Goal: Information Seeking & Learning: Learn about a topic

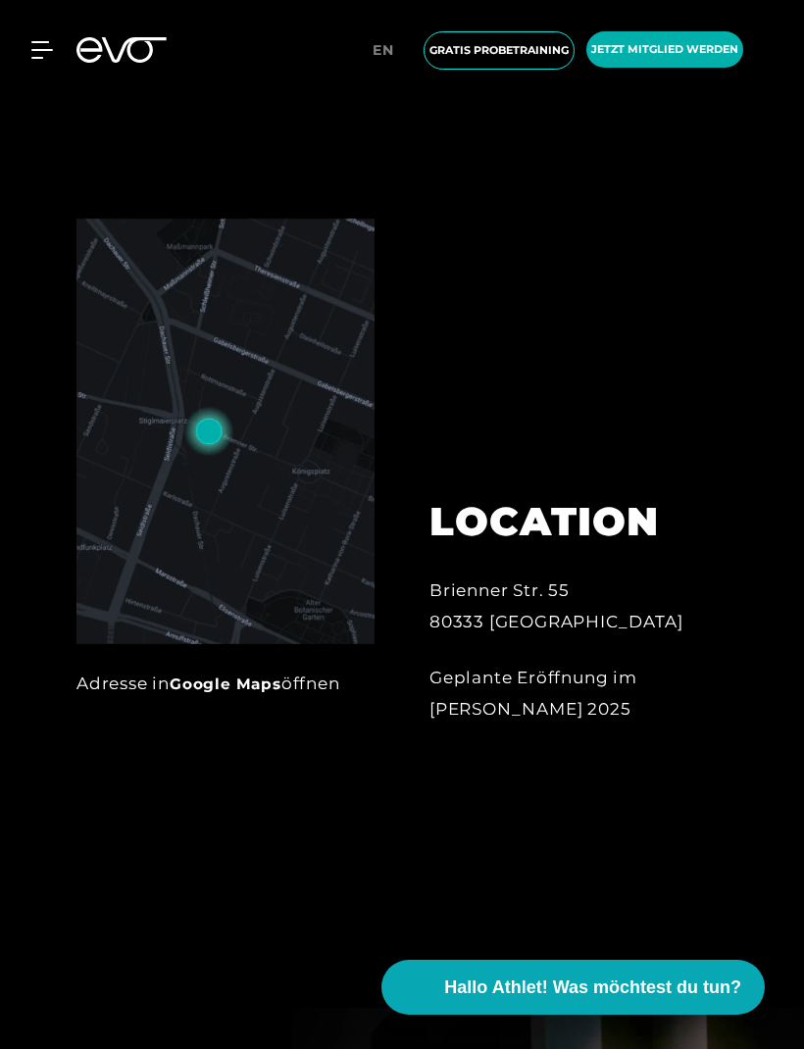
scroll to position [1093, 0]
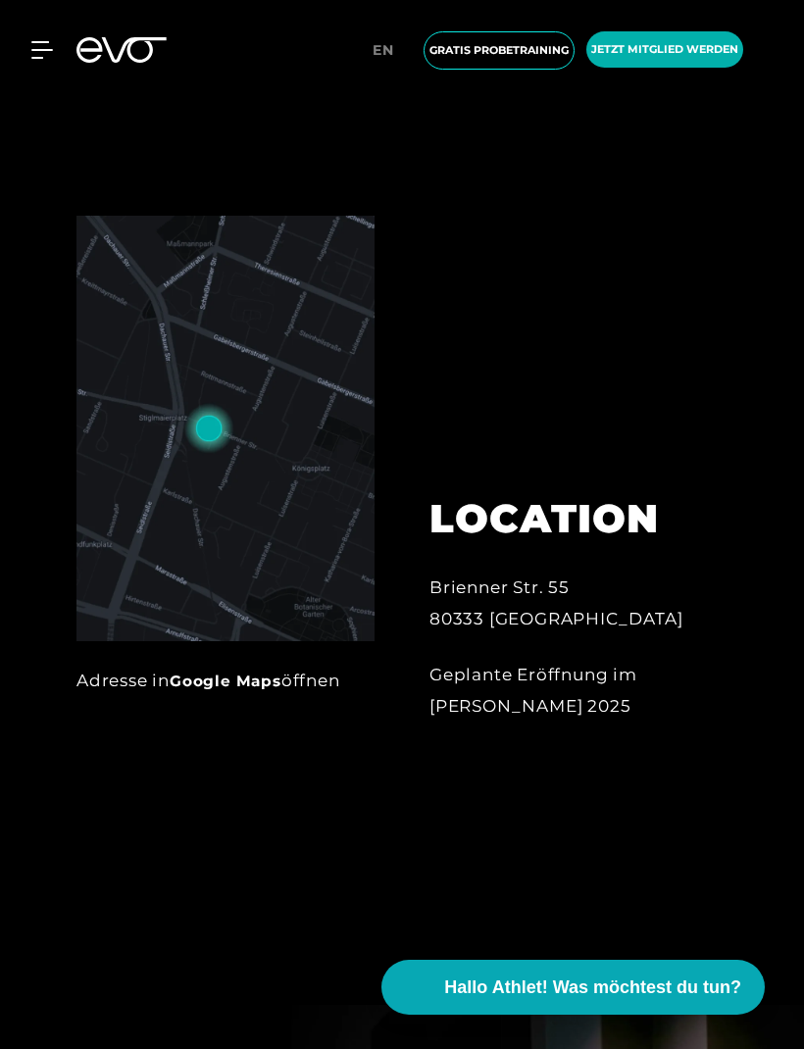
click at [310, 641] on img at bounding box center [225, 429] width 298 height 426
click at [210, 528] on img at bounding box center [225, 429] width 298 height 426
click at [241, 690] on link "Google Maps" at bounding box center [226, 681] width 112 height 19
click at [259, 690] on link "Google Maps" at bounding box center [226, 681] width 112 height 19
click at [28, 50] on div at bounding box center [30, 50] width 45 height 18
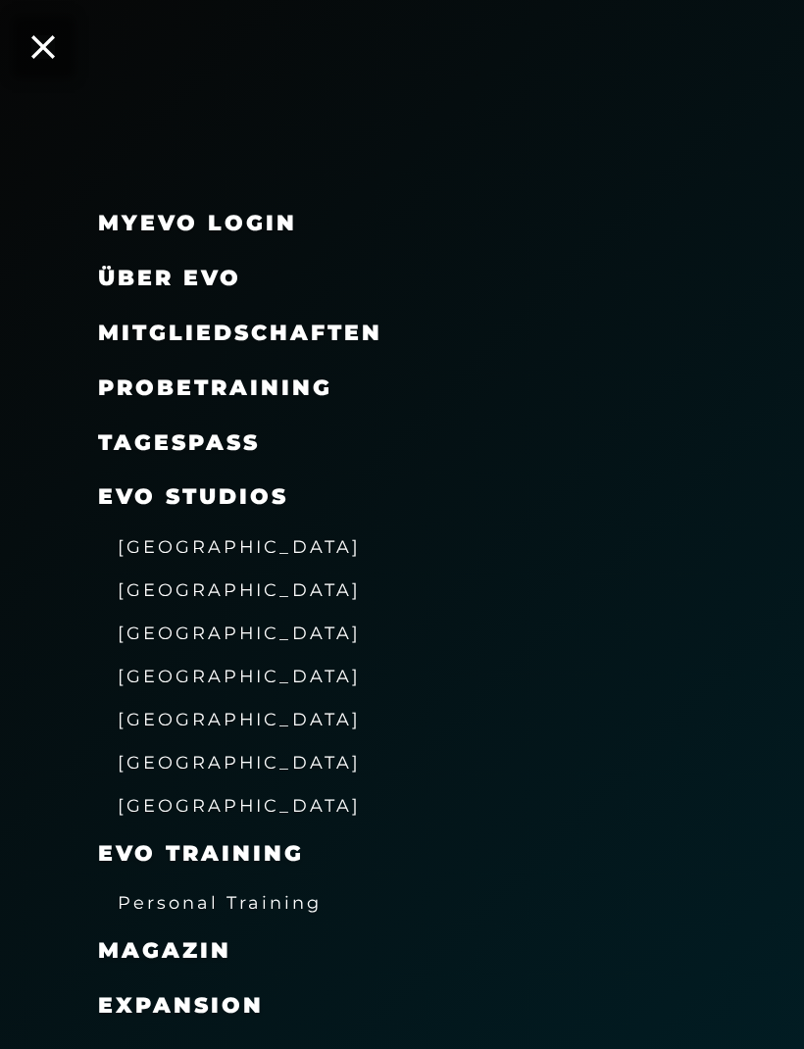
click at [133, 280] on span "Über EVO" at bounding box center [169, 278] width 143 height 26
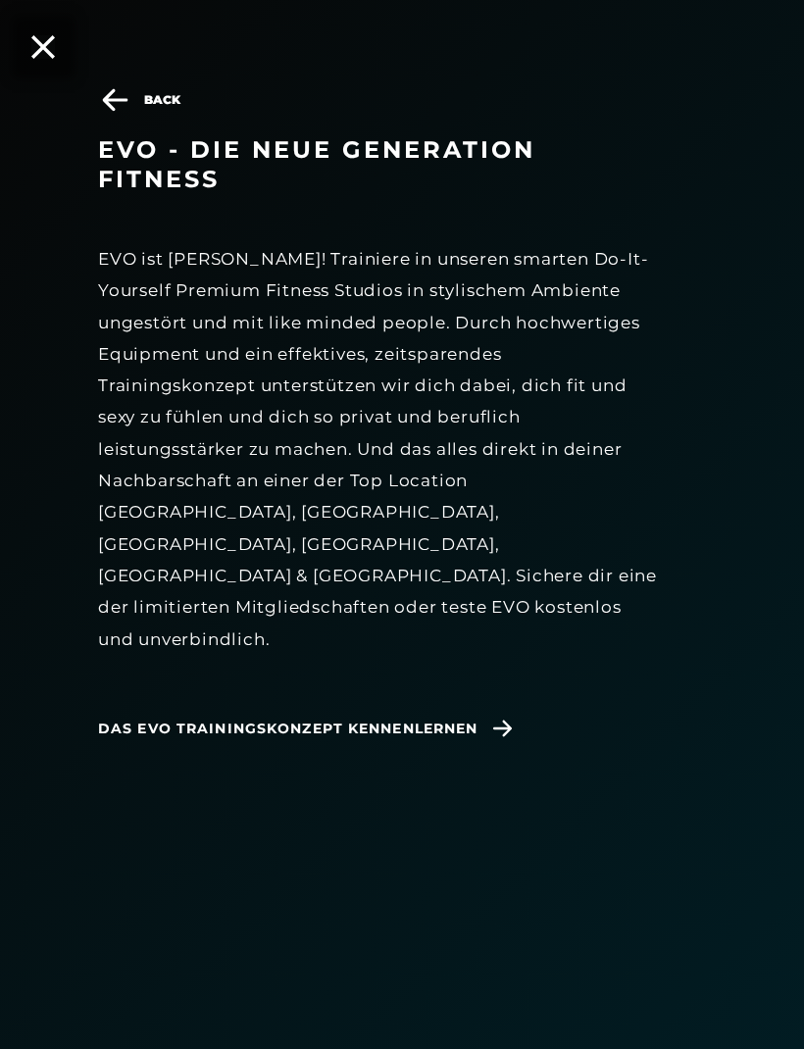
click at [482, 704] on span "Das EVO Trainingskonzept kennenlernen" at bounding box center [309, 729] width 422 height 50
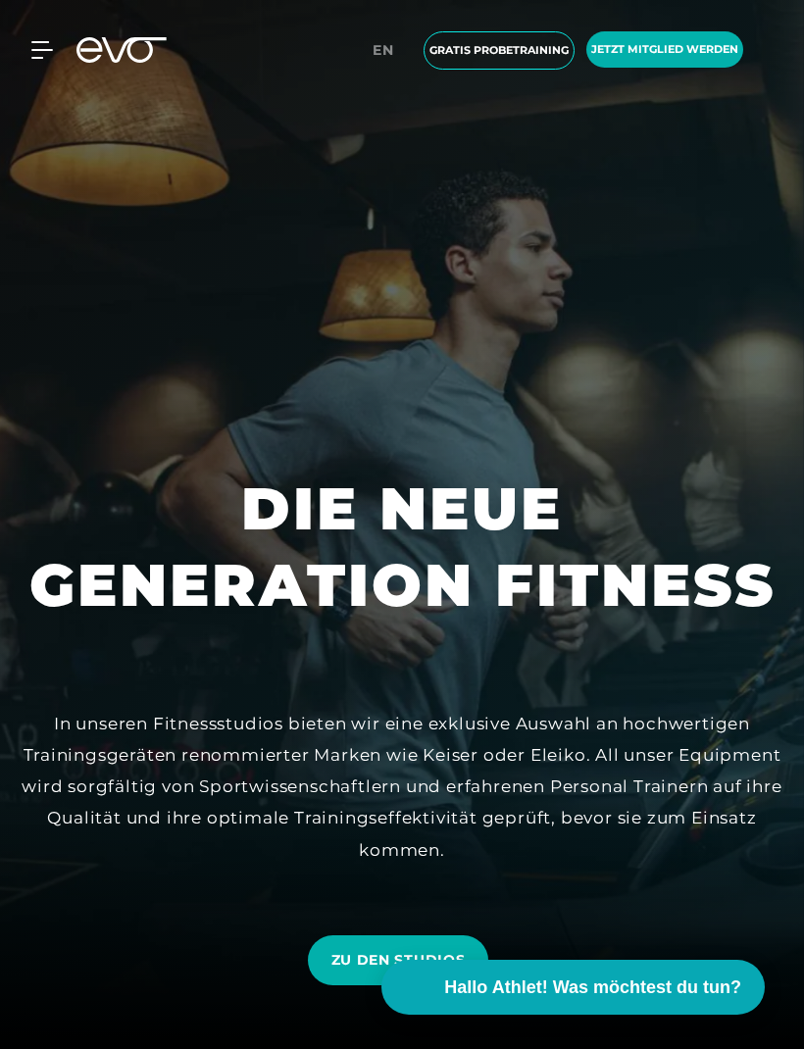
click at [32, 43] on icon at bounding box center [41, 50] width 21 height 16
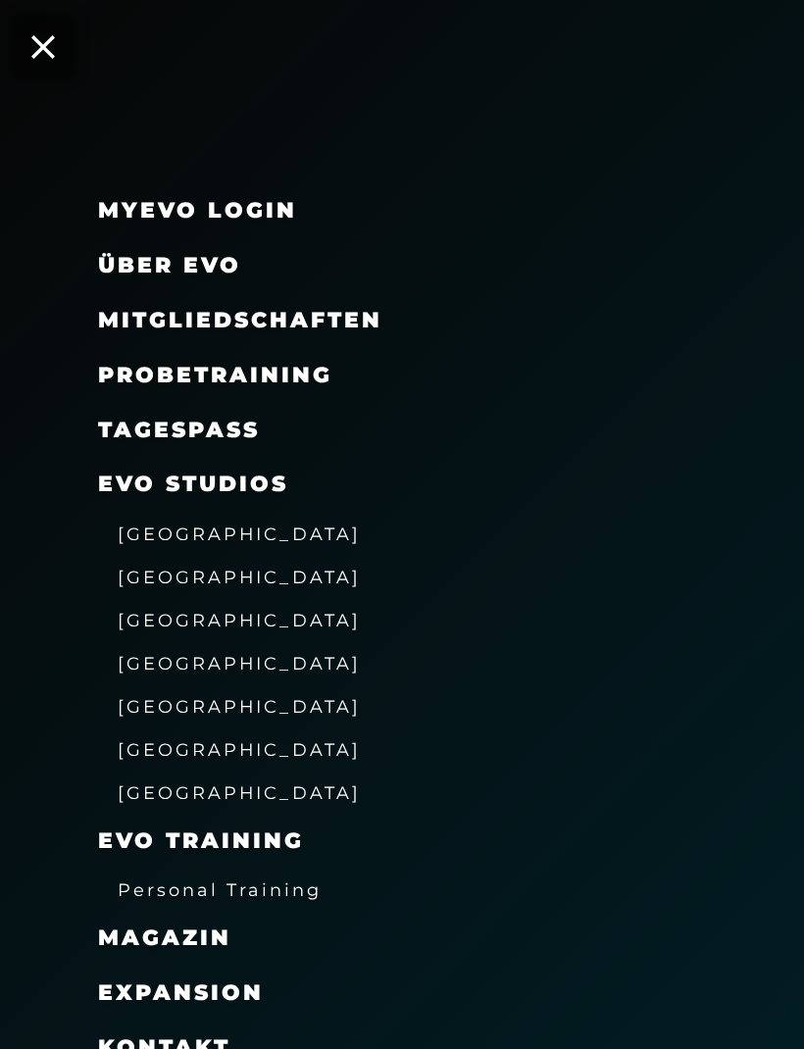
scroll to position [287, 0]
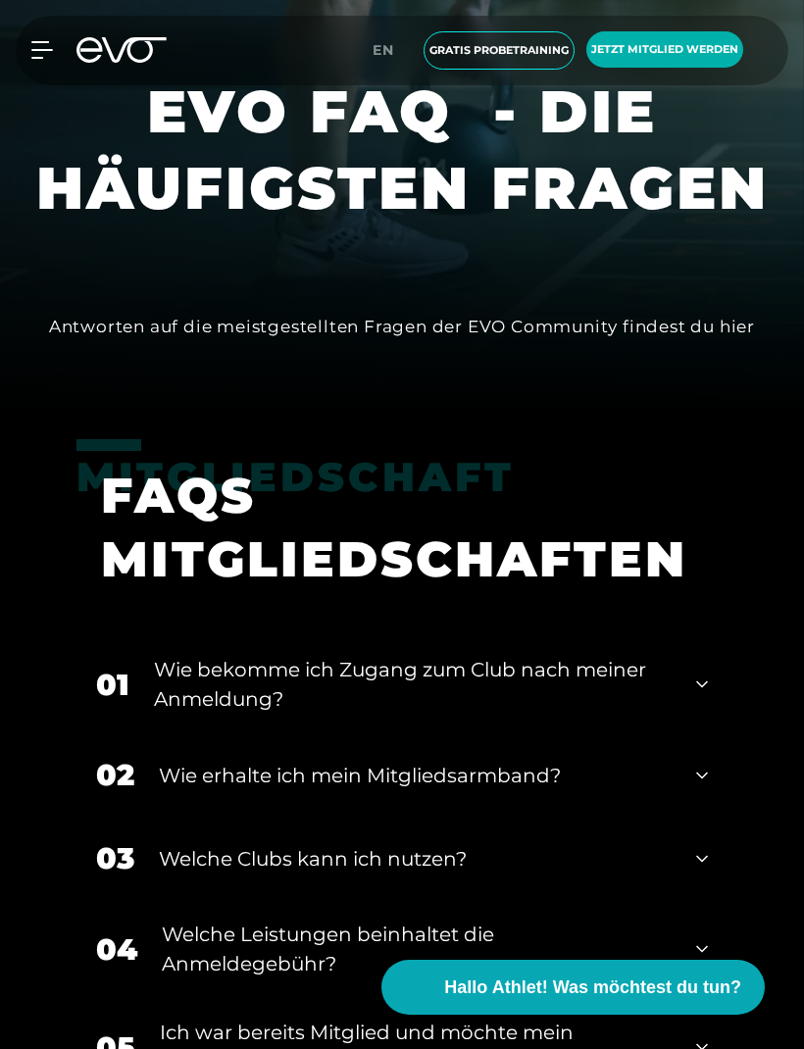
scroll to position [651, 0]
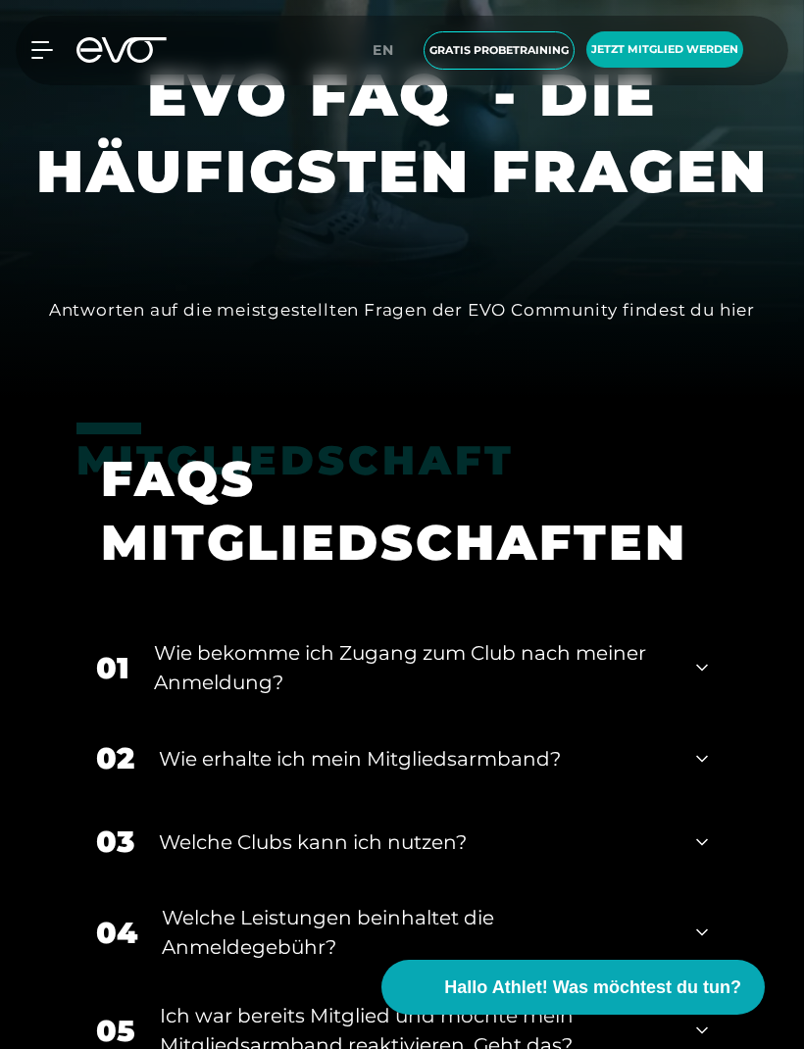
click at [676, 717] on div "01 Wie bekomme ich Zugang zum Club nach meiner Anmeldung?" at bounding box center [401, 668] width 651 height 98
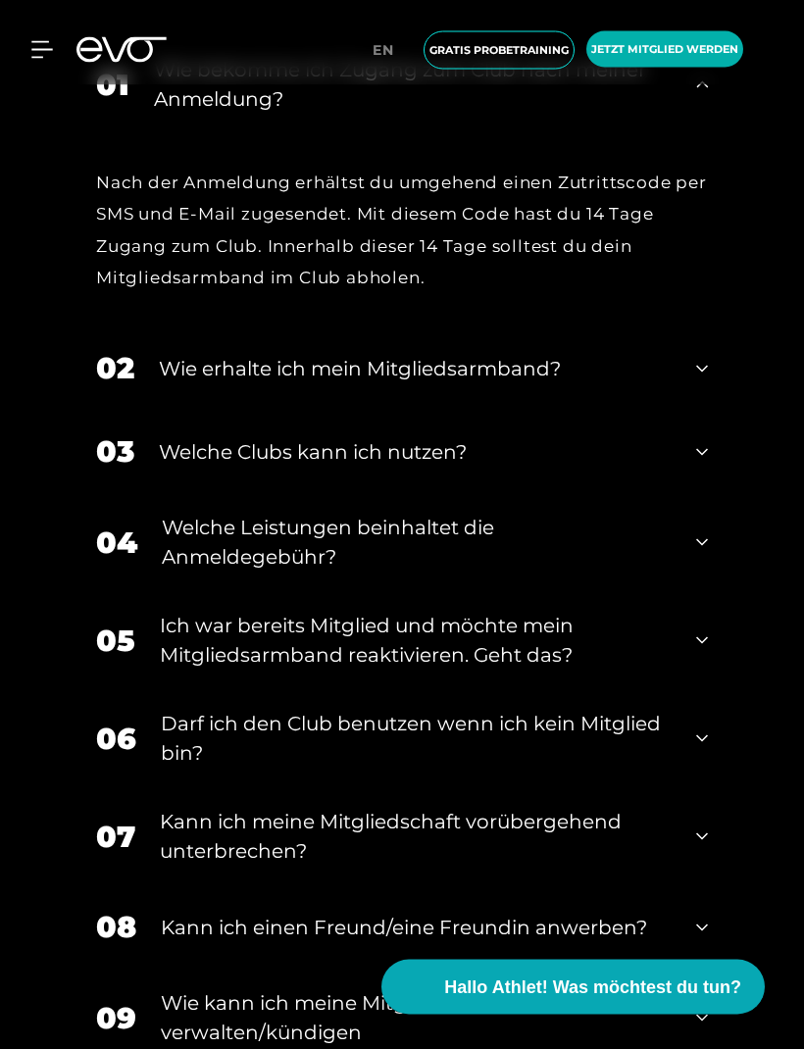
scroll to position [1231, 0]
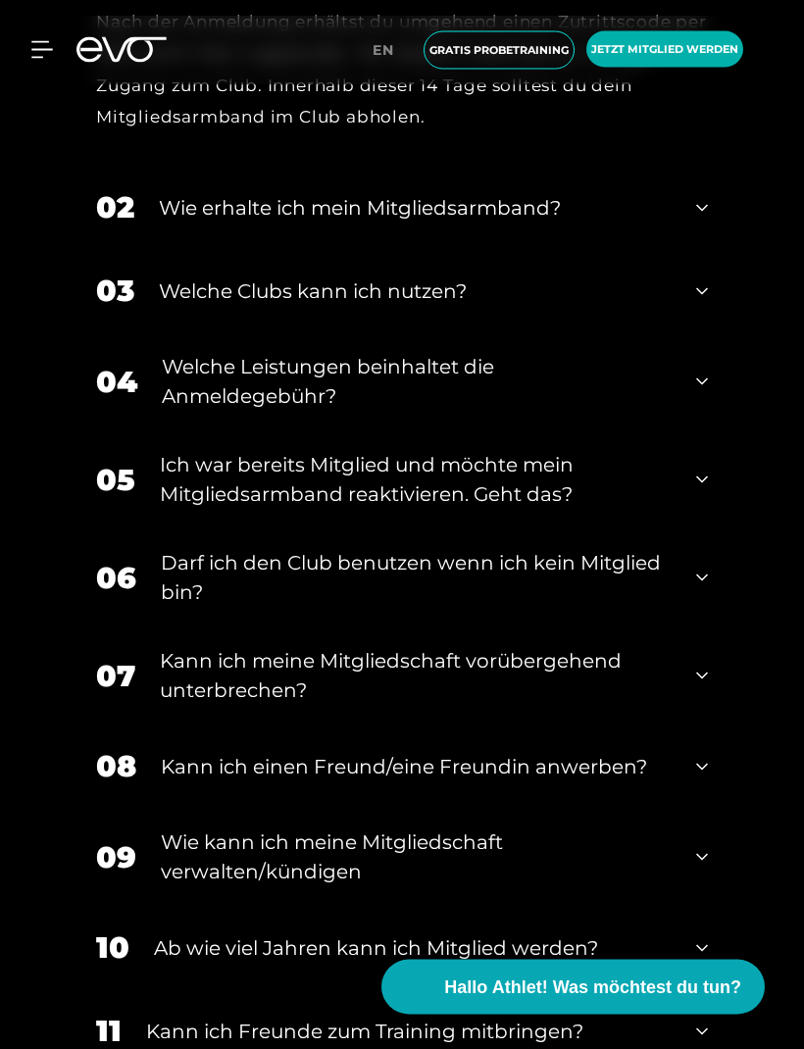
click at [247, 224] on div "Wie erhalte ich mein Mitgliedsarmband?" at bounding box center [415, 208] width 513 height 29
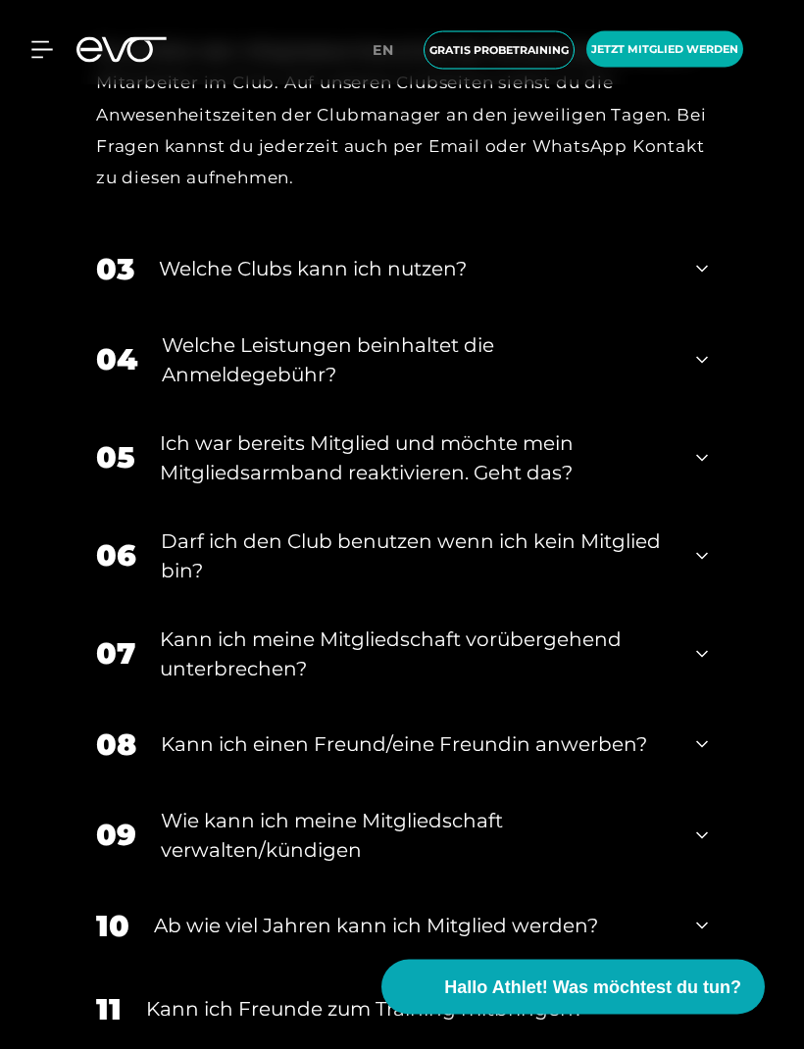
scroll to position [1644, 0]
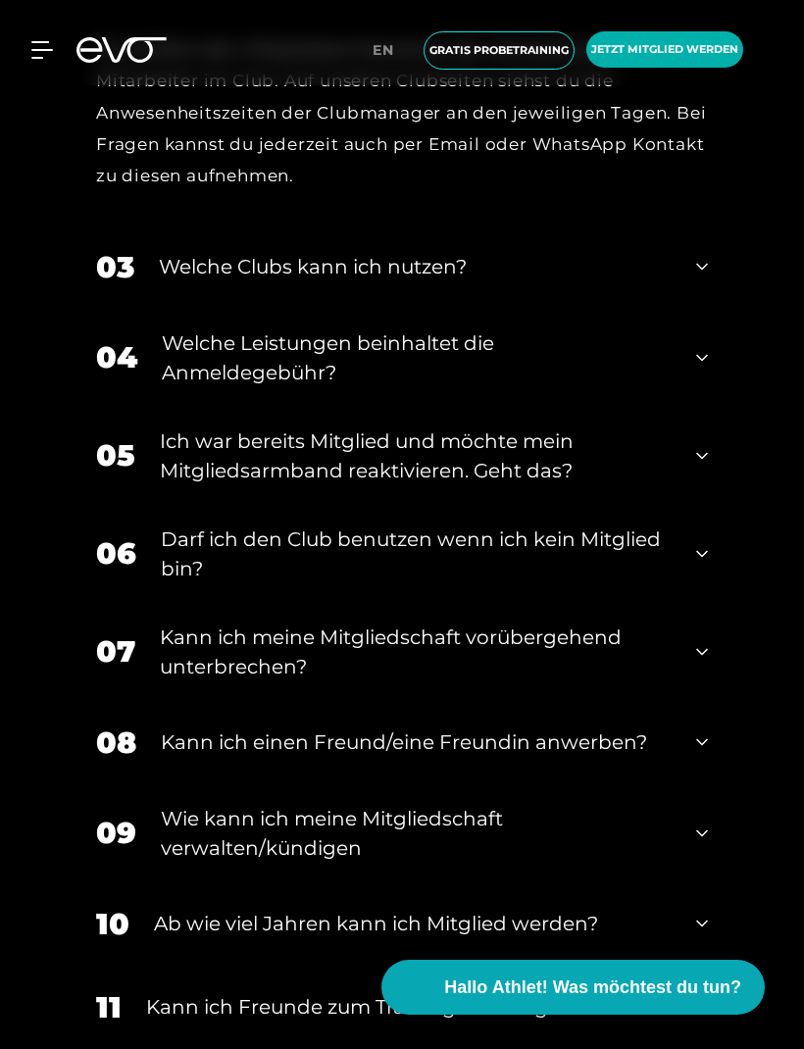
click at [250, 281] on div "Welche Clubs kann ich nutzen?" at bounding box center [415, 266] width 513 height 29
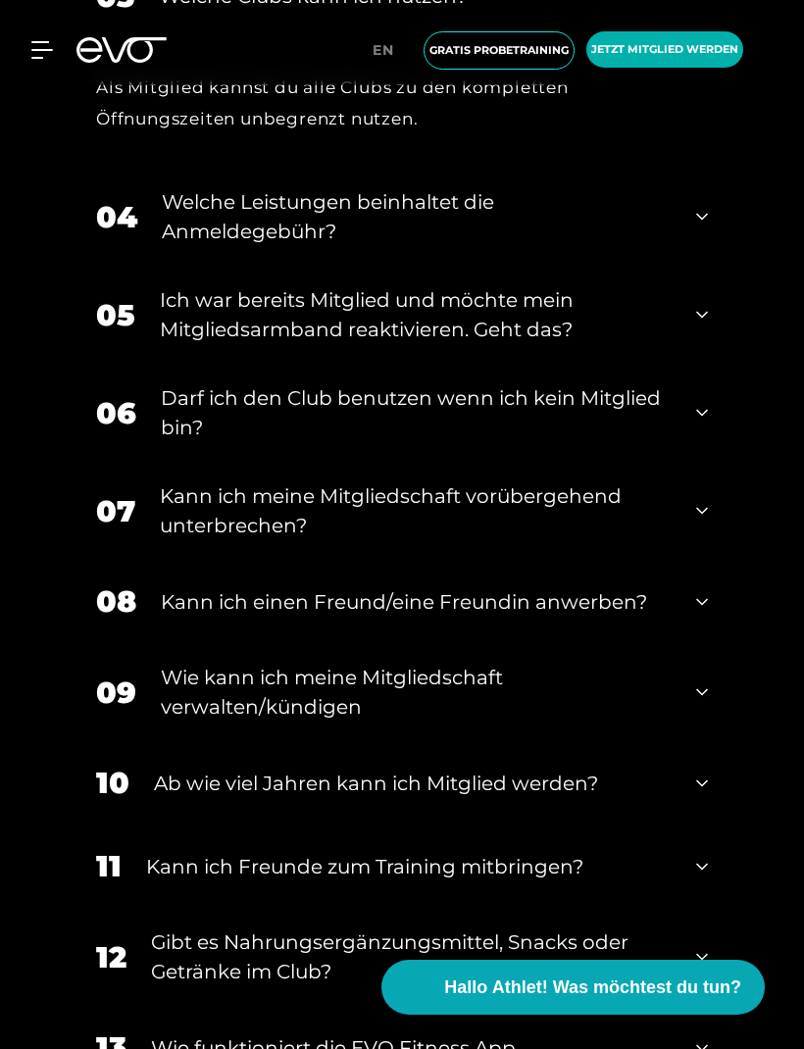
scroll to position [1922, 0]
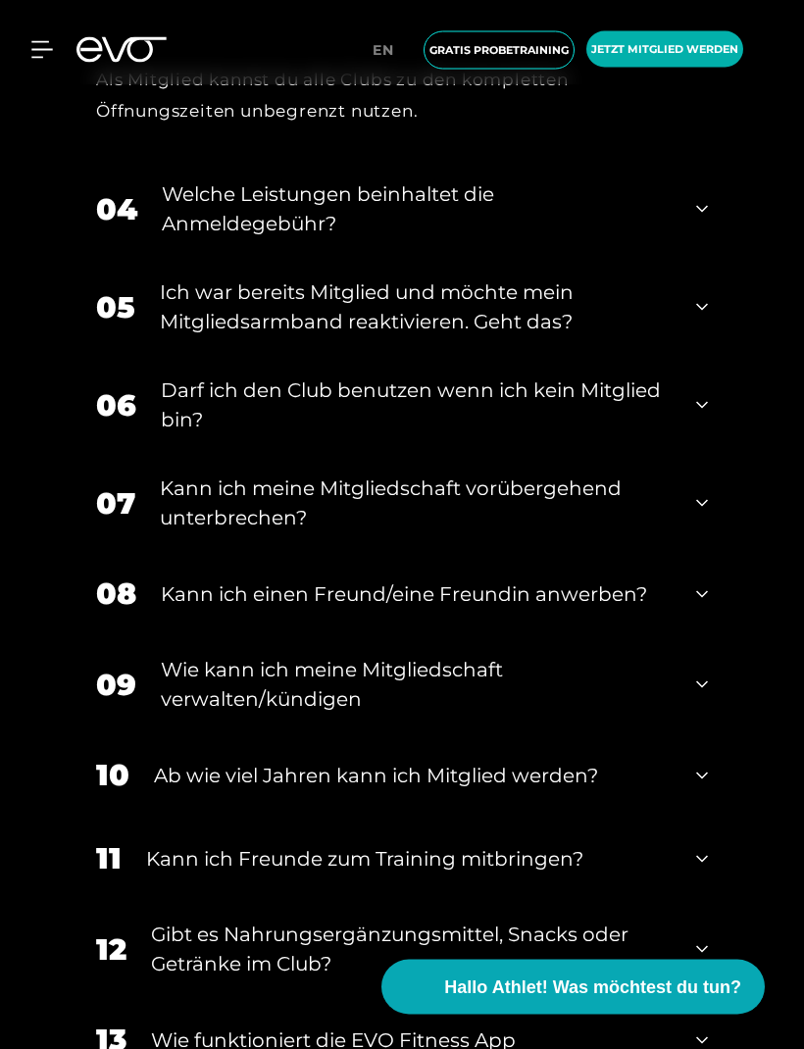
click at [227, 238] on div "04 Welche Leistungen beinhaltet die Anmeldegebühr?" at bounding box center [401, 210] width 651 height 98
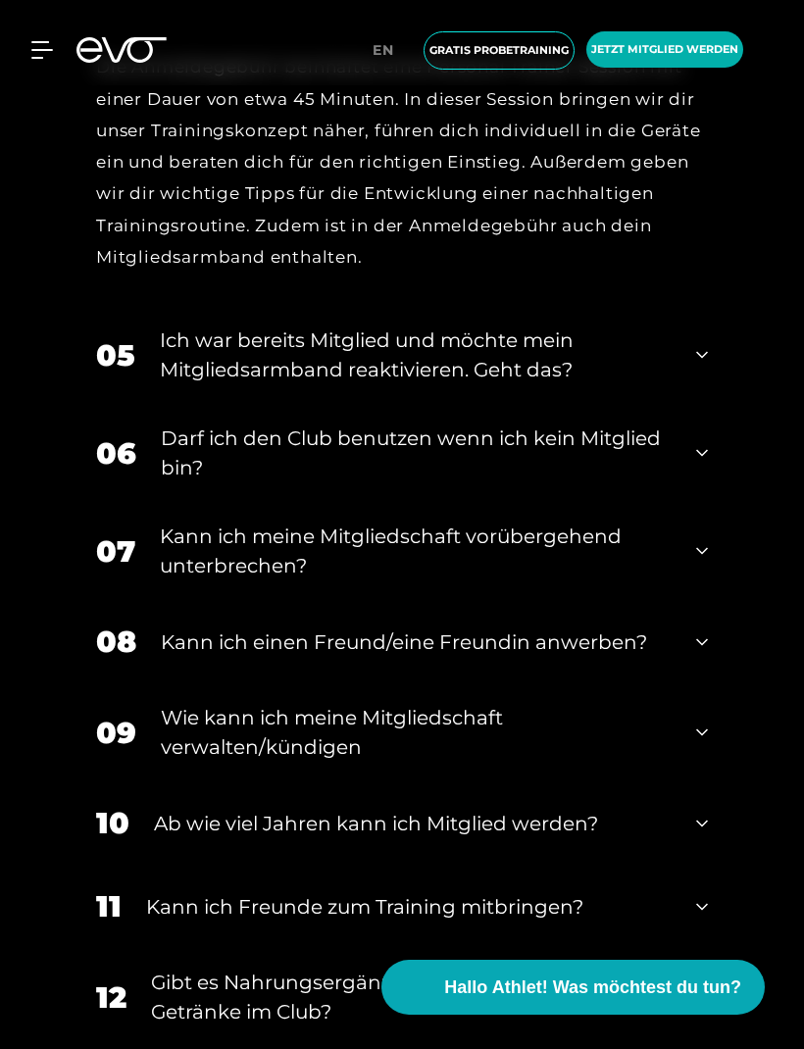
scroll to position [2308, 0]
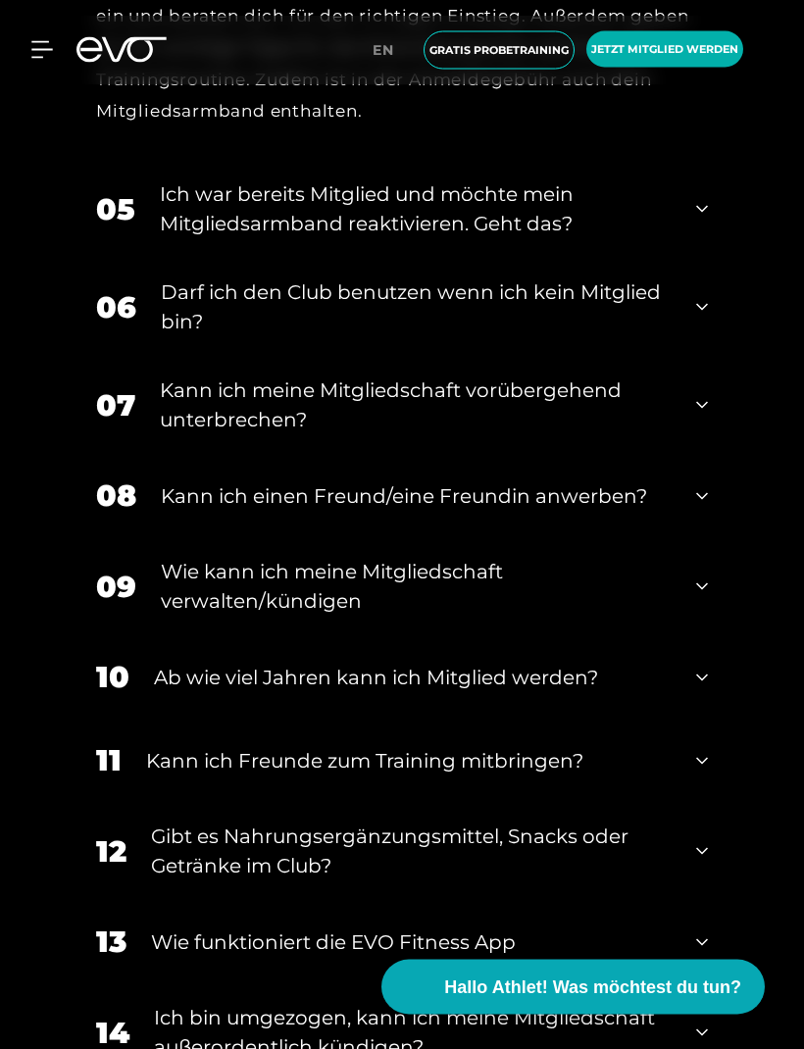
click at [214, 226] on div "05 Ich war bereits Mitglied und möchte mein Mitgliedsarmband reaktivieren. Geht…" at bounding box center [401, 210] width 651 height 98
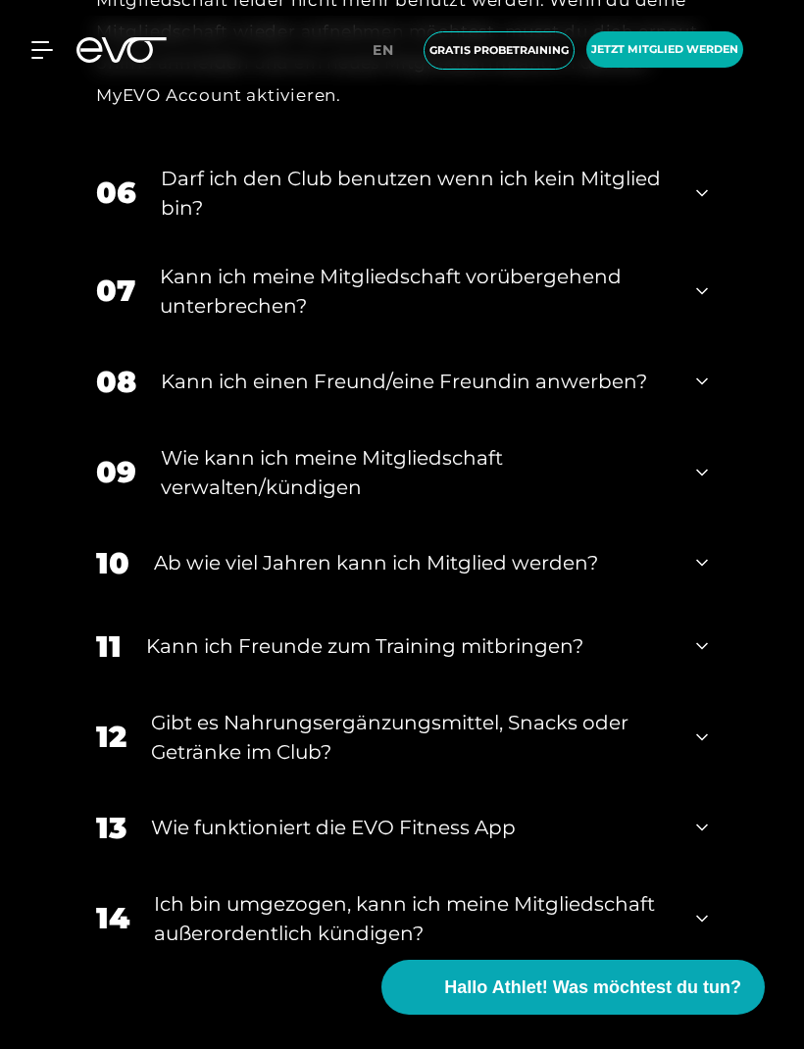
scroll to position [2646, 0]
click at [207, 217] on div "06 Darf ich den Club benutzen wenn ich kein Mitglied bin?" at bounding box center [401, 195] width 651 height 98
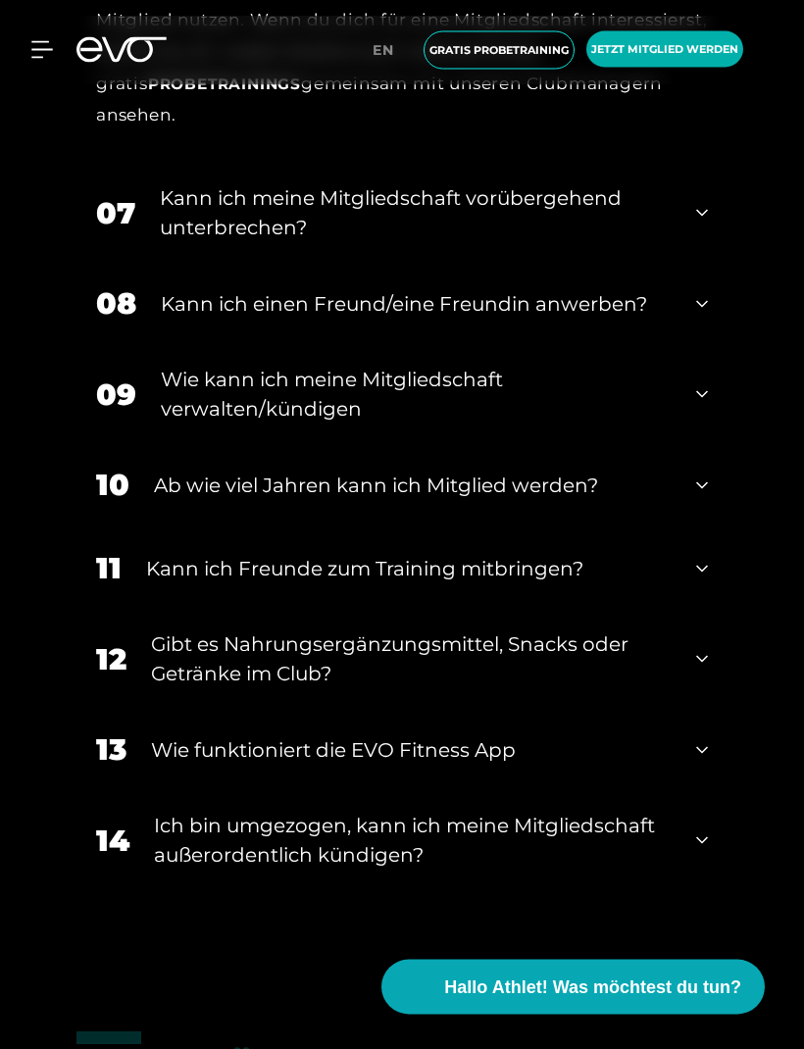
scroll to position [2951, 0]
click at [231, 238] on div "Kann ich meine Mitgliedschaft vorübergehend unterbrechen?" at bounding box center [416, 212] width 512 height 59
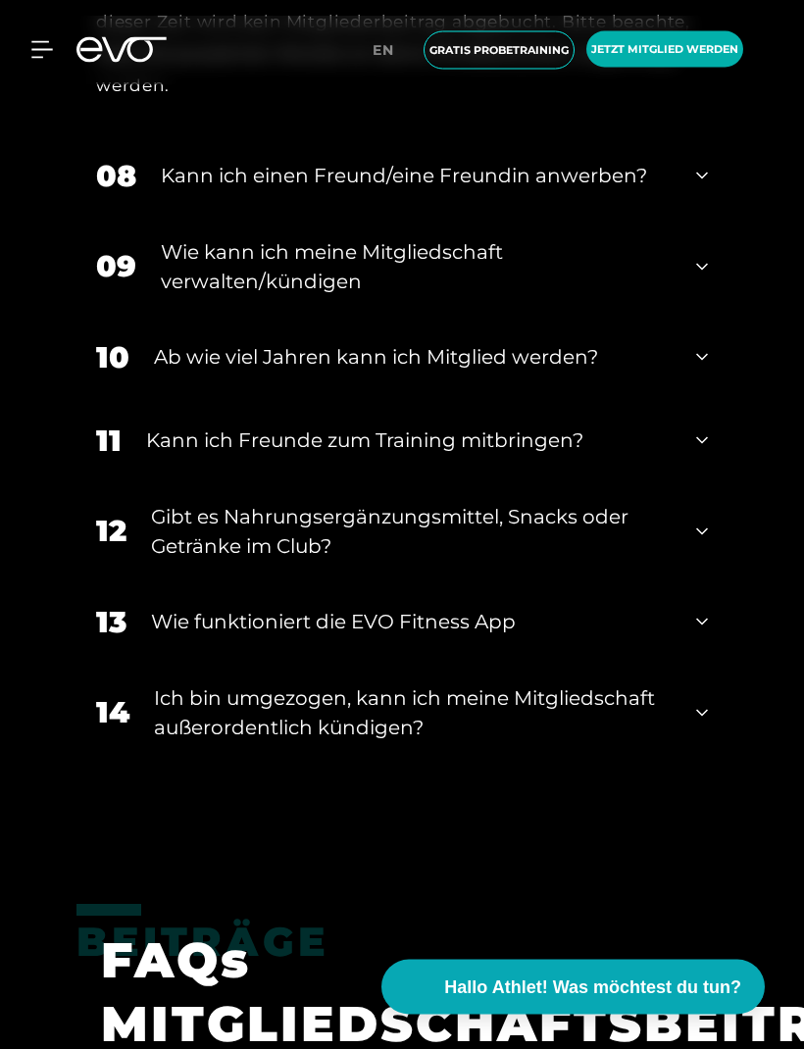
click at [229, 191] on div "Kann ich einen Freund/eine Freundin anwerben?" at bounding box center [416, 176] width 511 height 29
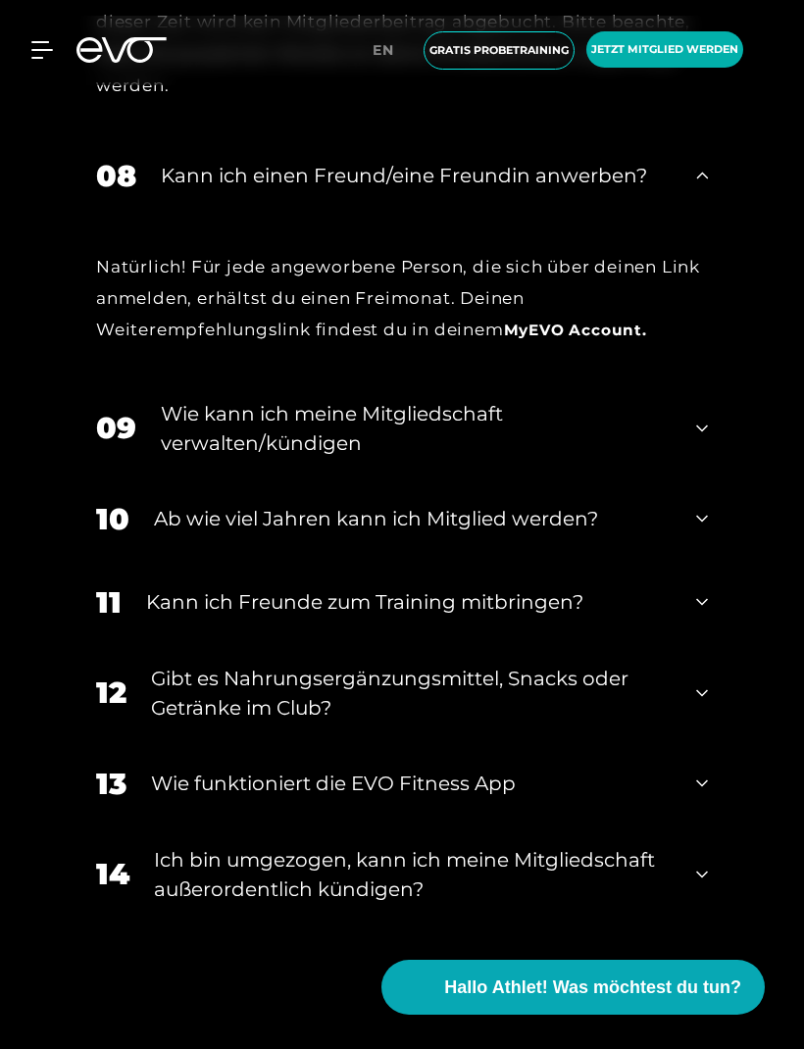
click at [697, 440] on icon at bounding box center [702, 429] width 12 height 24
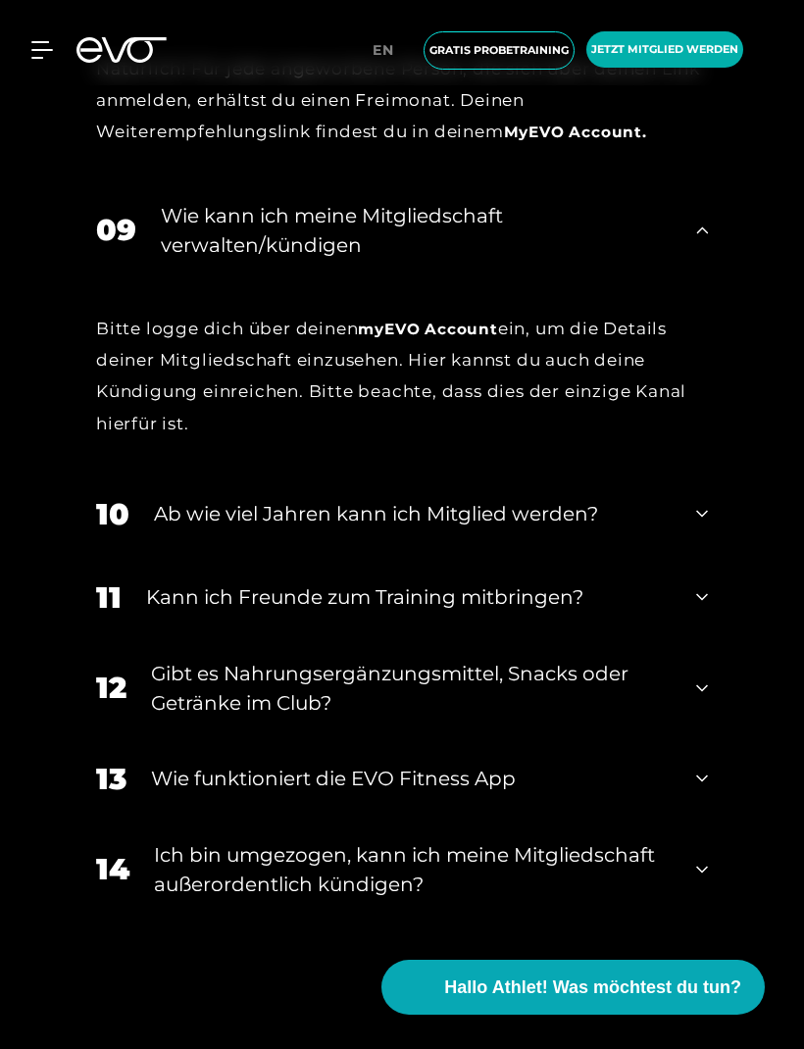
scroll to position [3510, 0]
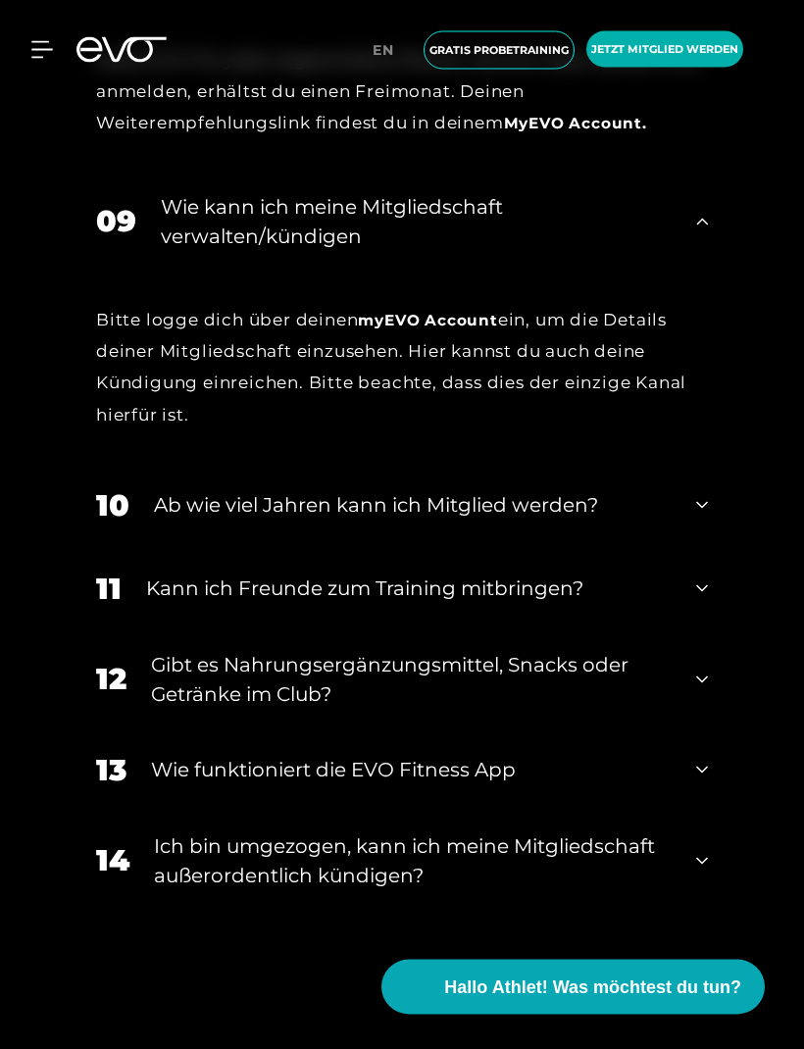
click at [704, 518] on icon at bounding box center [702, 506] width 12 height 24
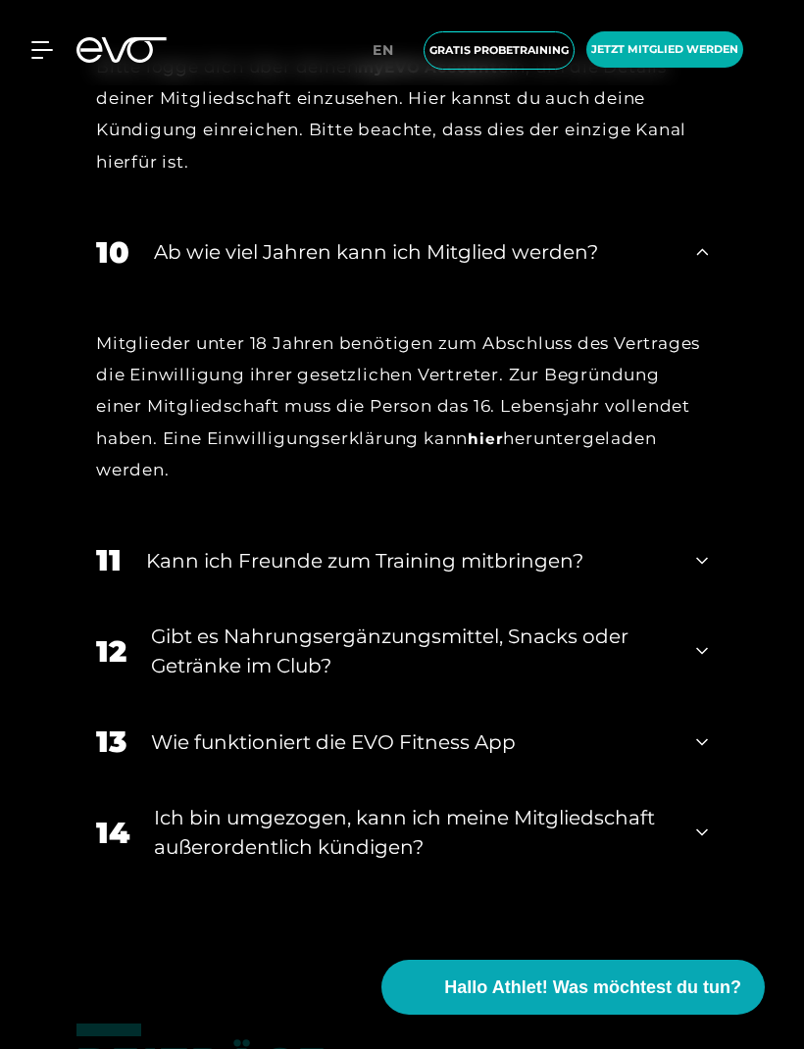
scroll to position [3806, 0]
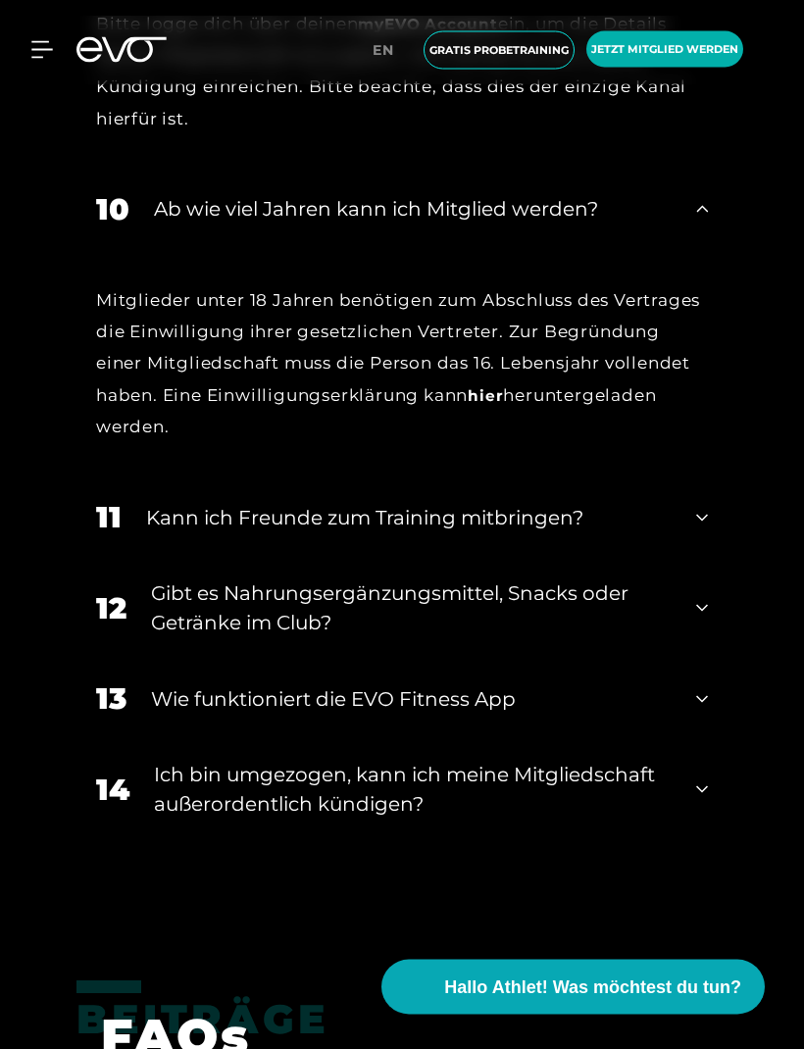
click at [714, 560] on div "11 Kann ich Freunde zum Training mitbringen?" at bounding box center [401, 518] width 651 height 83
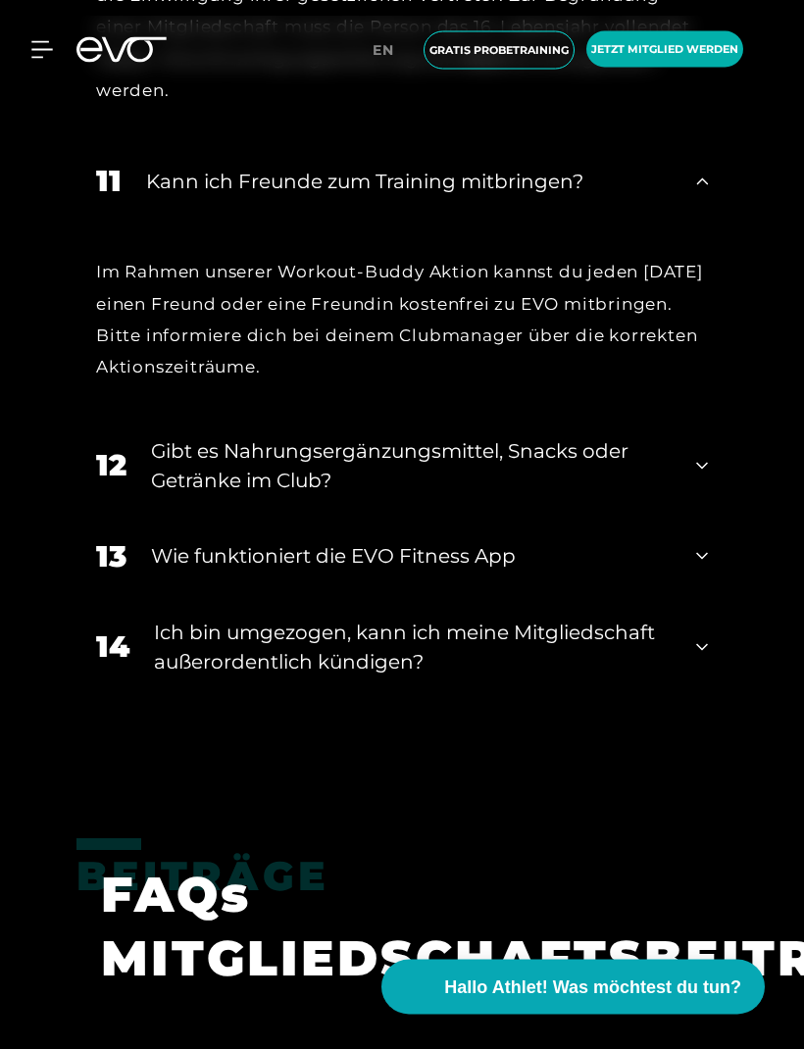
scroll to position [4144, 0]
click at [713, 505] on div "12 Gibt es Nahrungsergänzungsmittel, Snacks oder Getränke im Club?" at bounding box center [401, 466] width 651 height 98
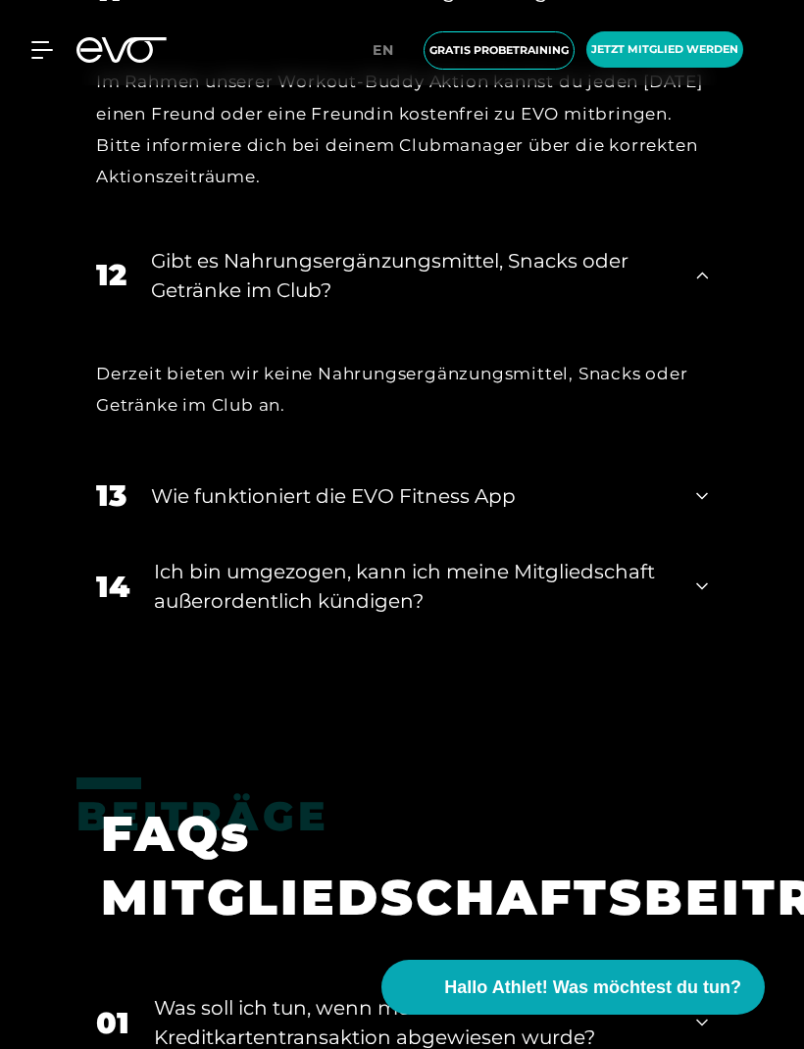
scroll to position [4355, 0]
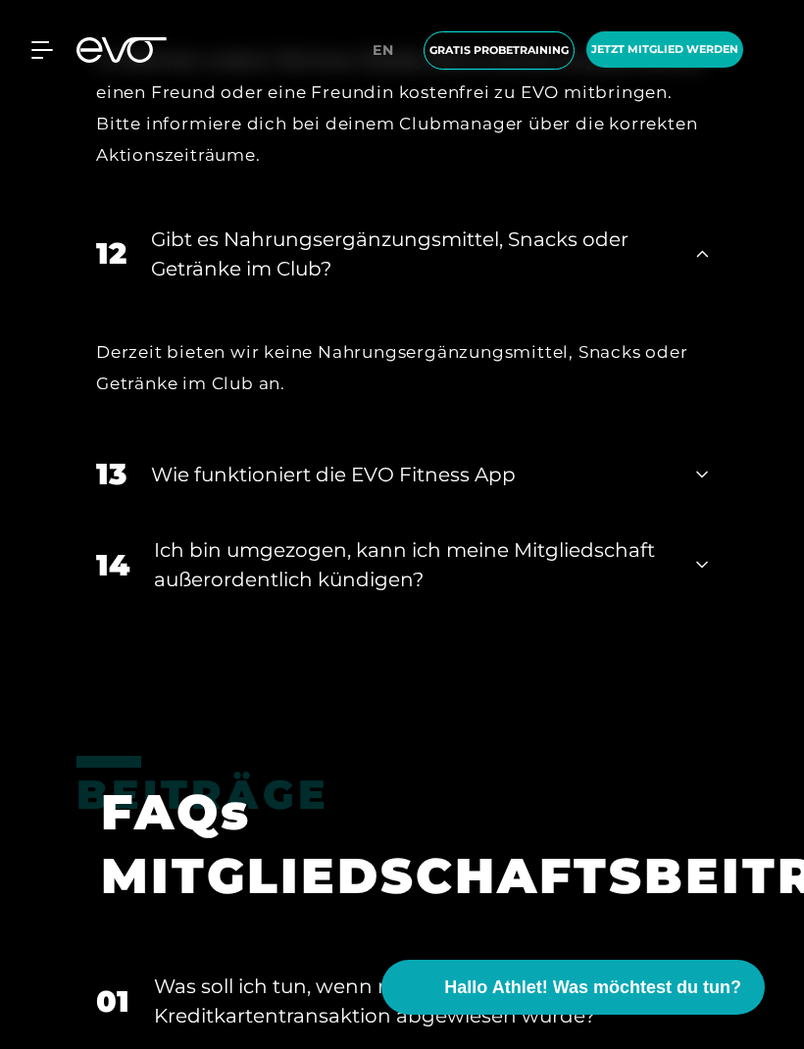
click at [718, 516] on div "13 Wie funktioniert die EVO Fitness App" at bounding box center [401, 473] width 651 height 83
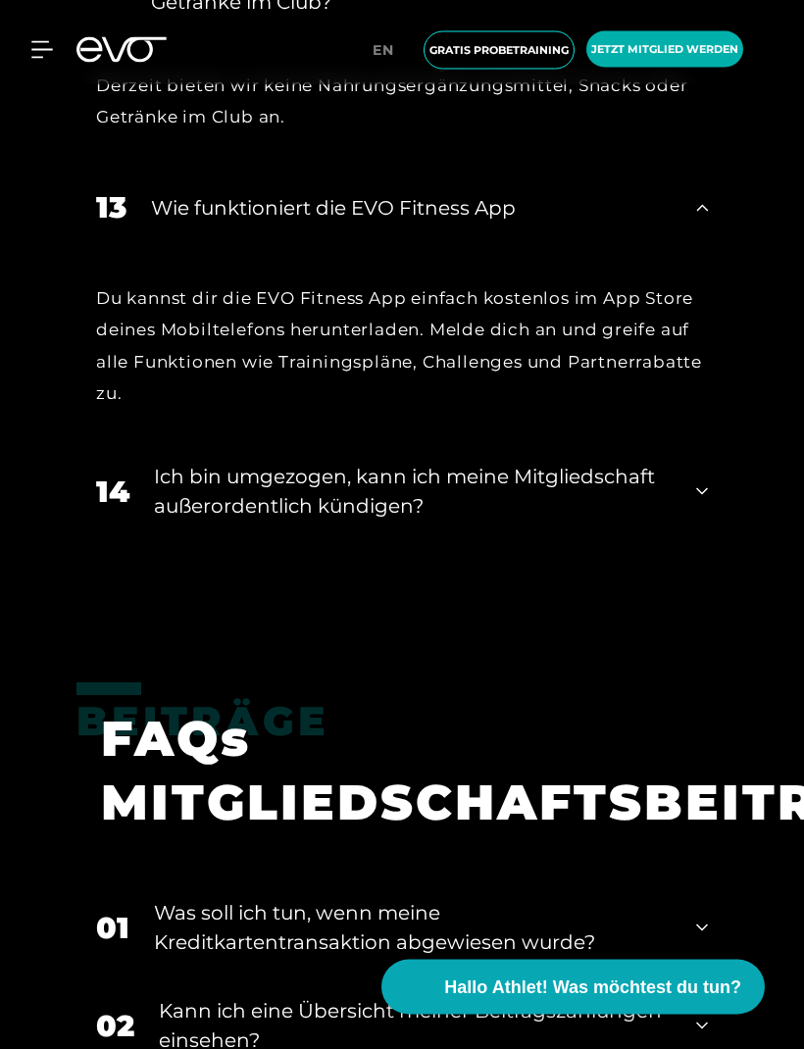
scroll to position [4619, 0]
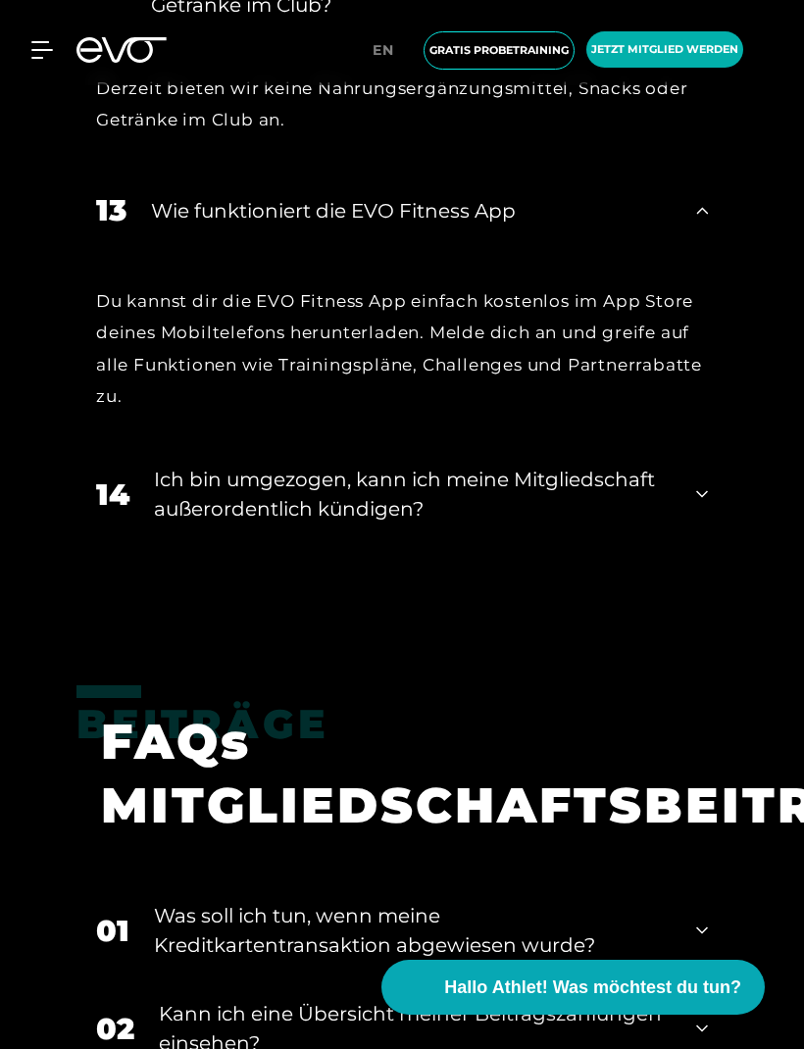
click at [719, 543] on div "14 Ich bin umgezogen, kann ich meine Mitgliedschaft außerordentlich kündigen?" at bounding box center [401, 494] width 651 height 98
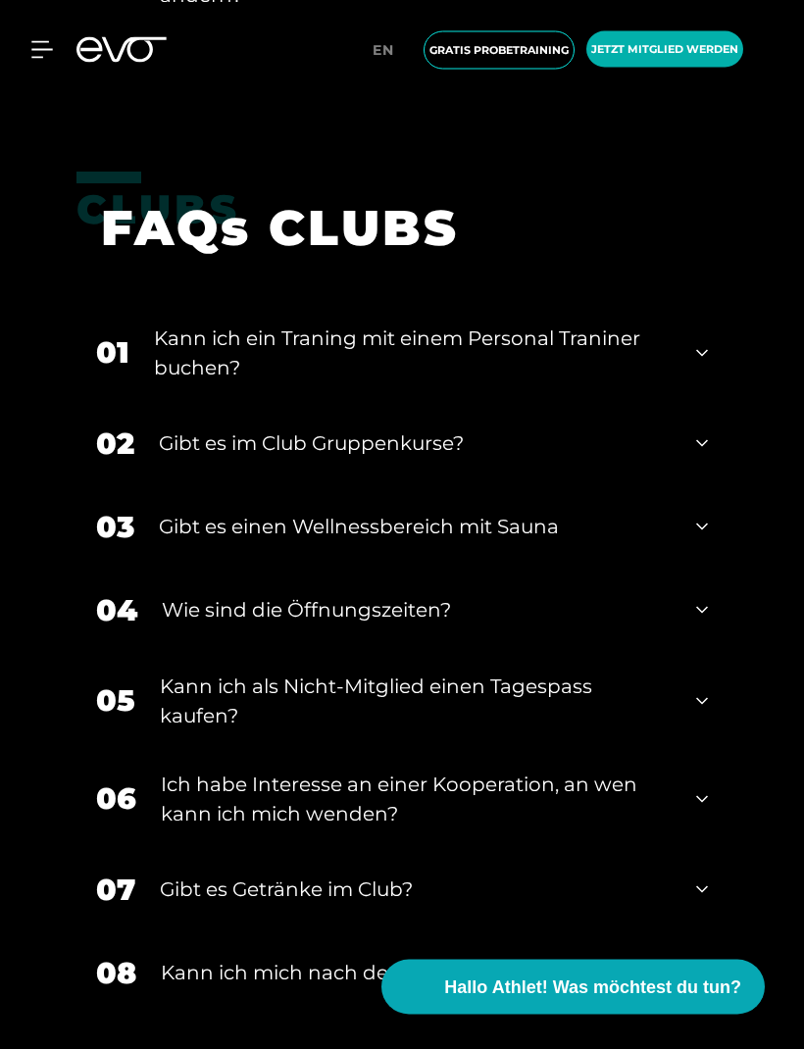
scroll to position [6183, 0]
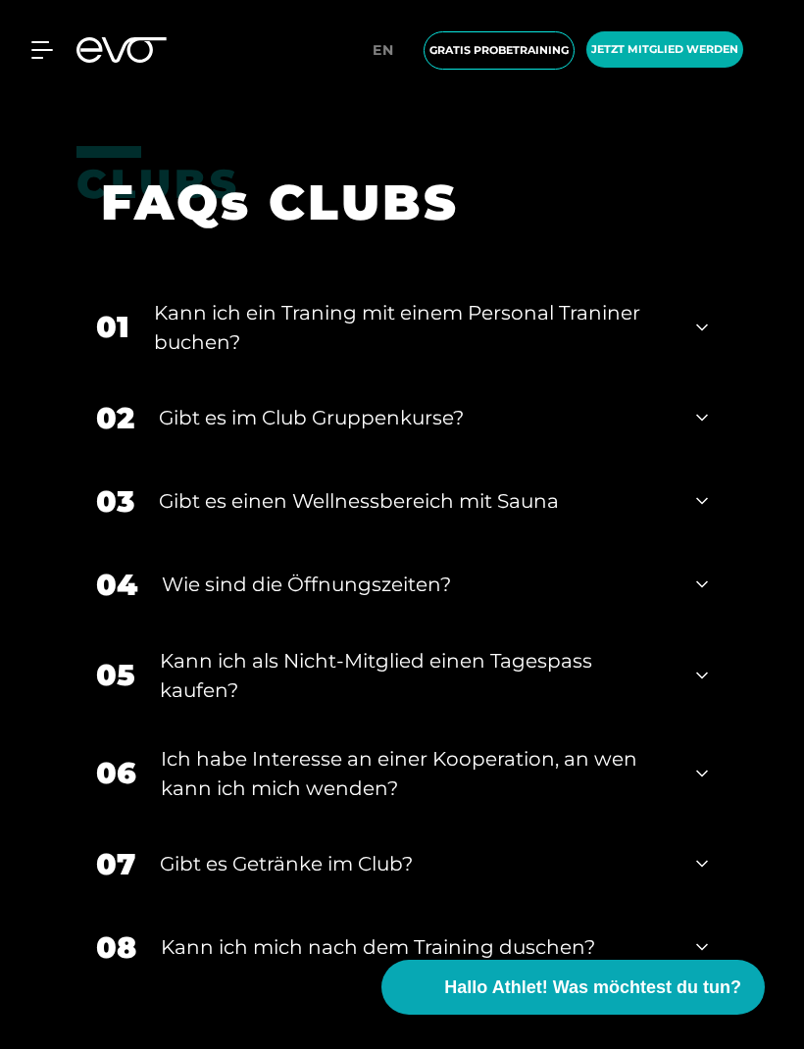
click at [716, 460] on div "02 ﻿Gibt es im Club Gruppenkurse?" at bounding box center [401, 418] width 651 height 83
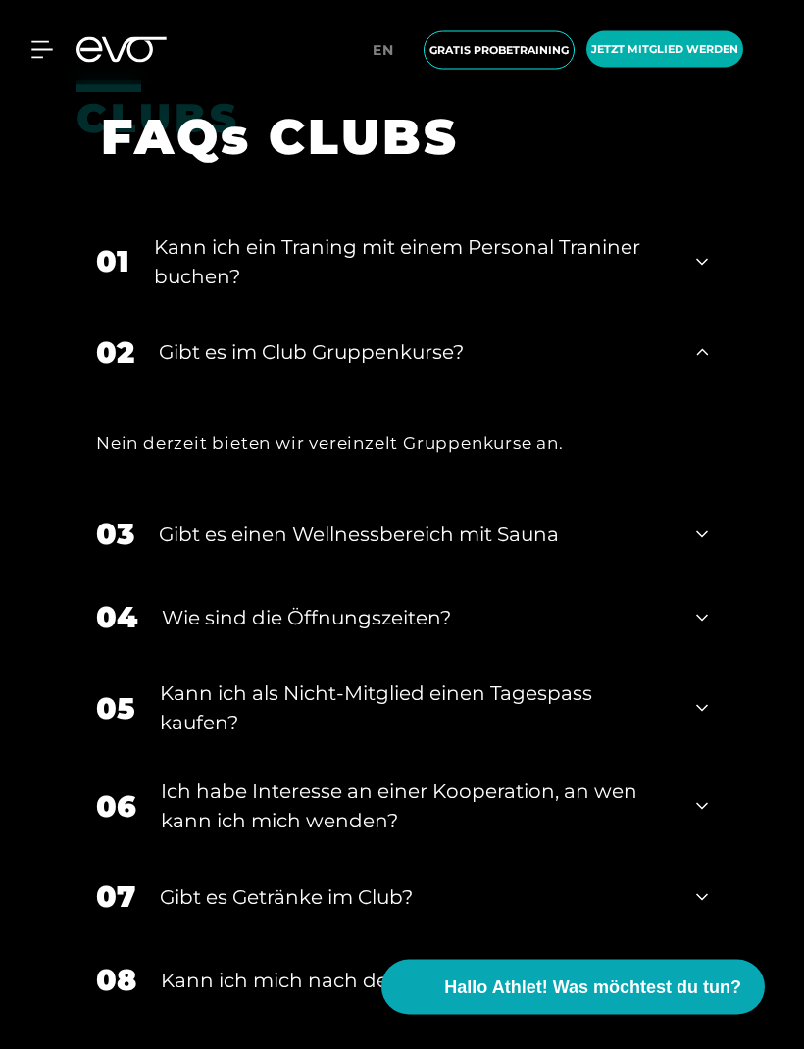
scroll to position [6259, 0]
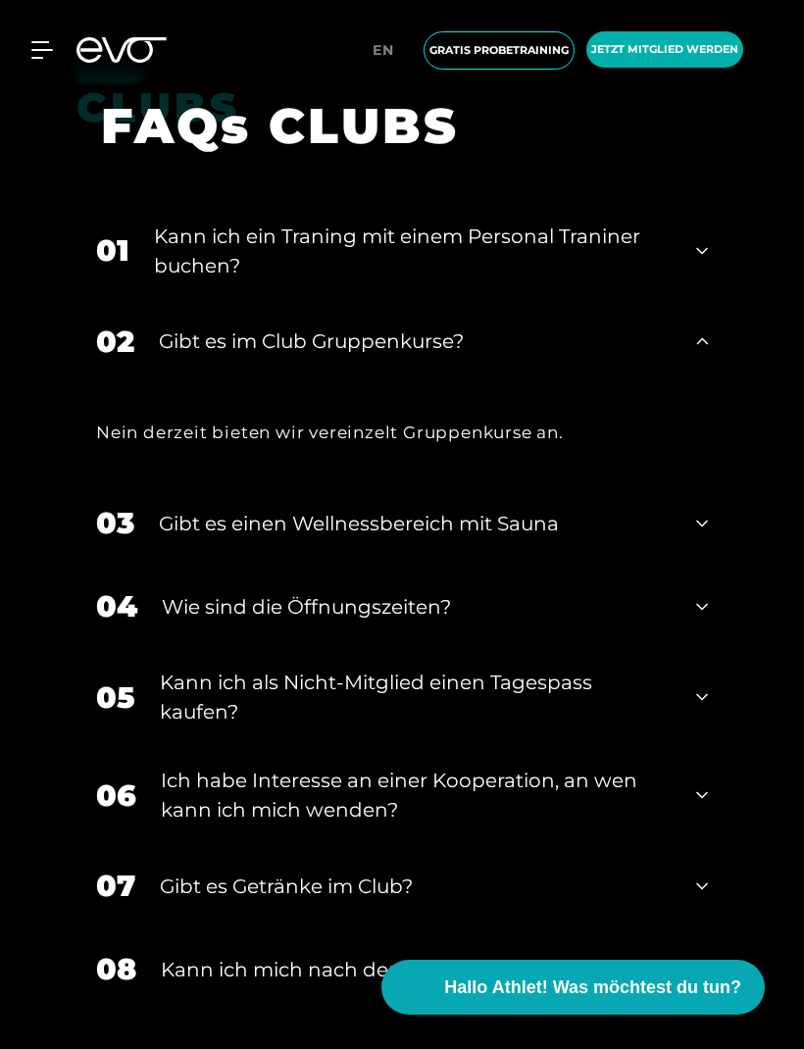
click at [690, 560] on div "03 Gibt es einen Wellnessbereich mit Sauna" at bounding box center [401, 522] width 651 height 83
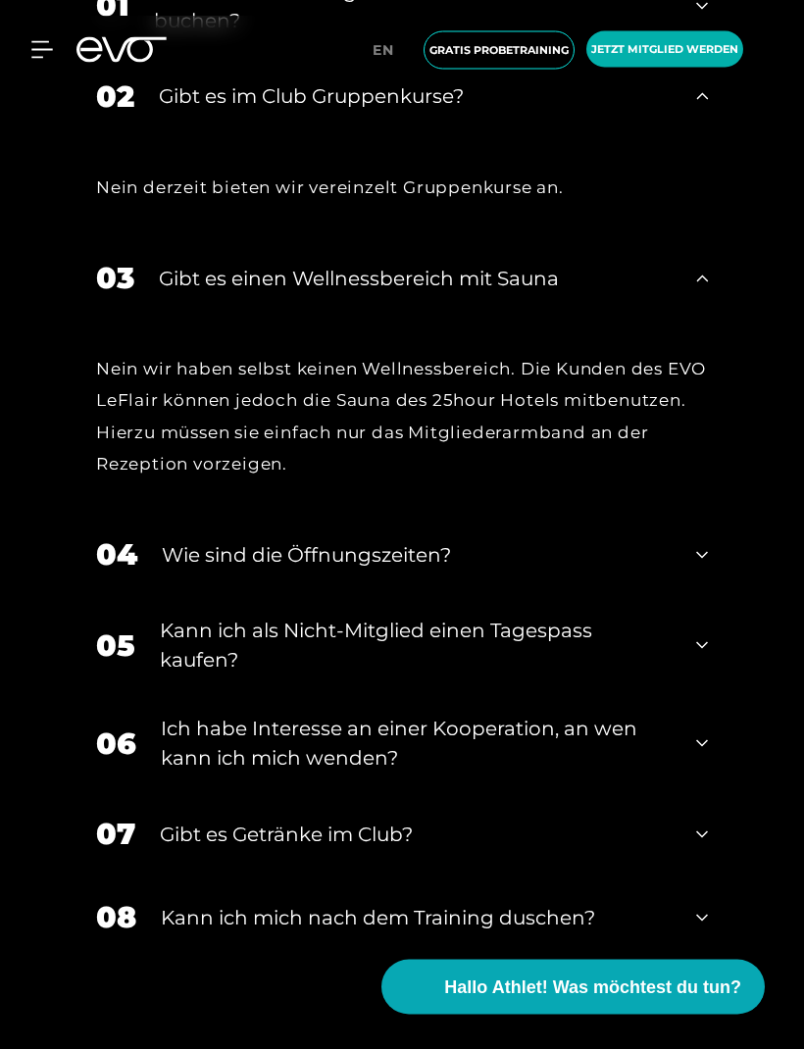
scroll to position [6506, 0]
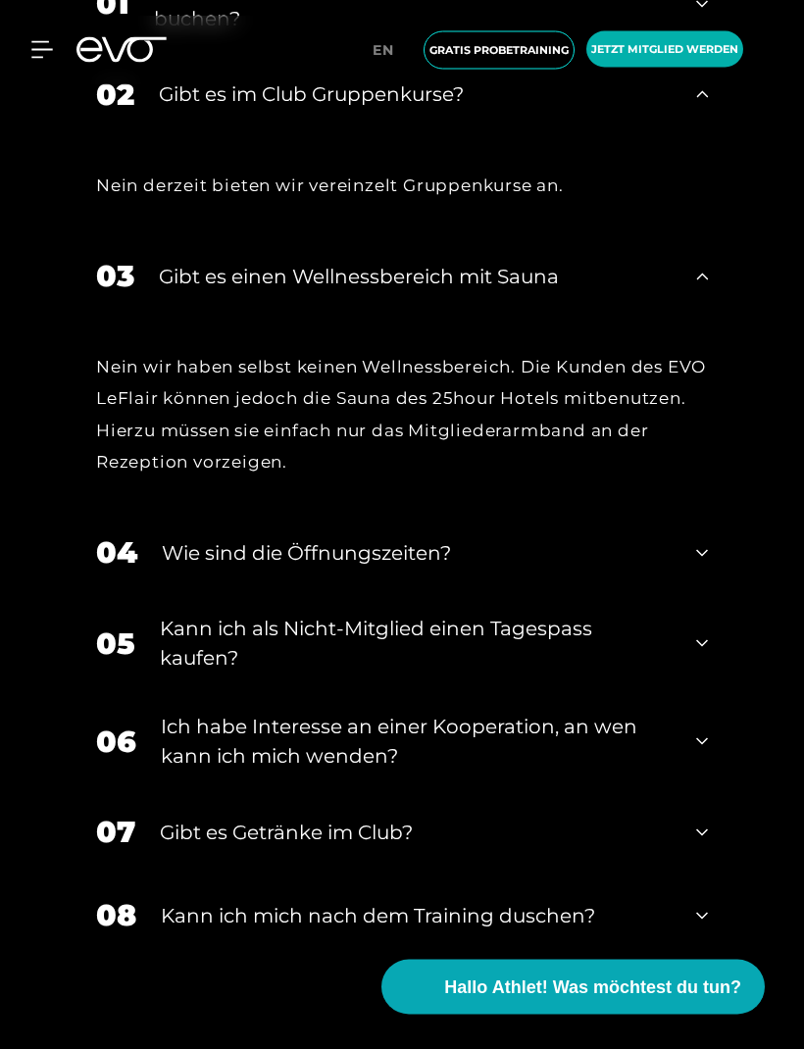
click at [701, 566] on icon at bounding box center [702, 554] width 12 height 24
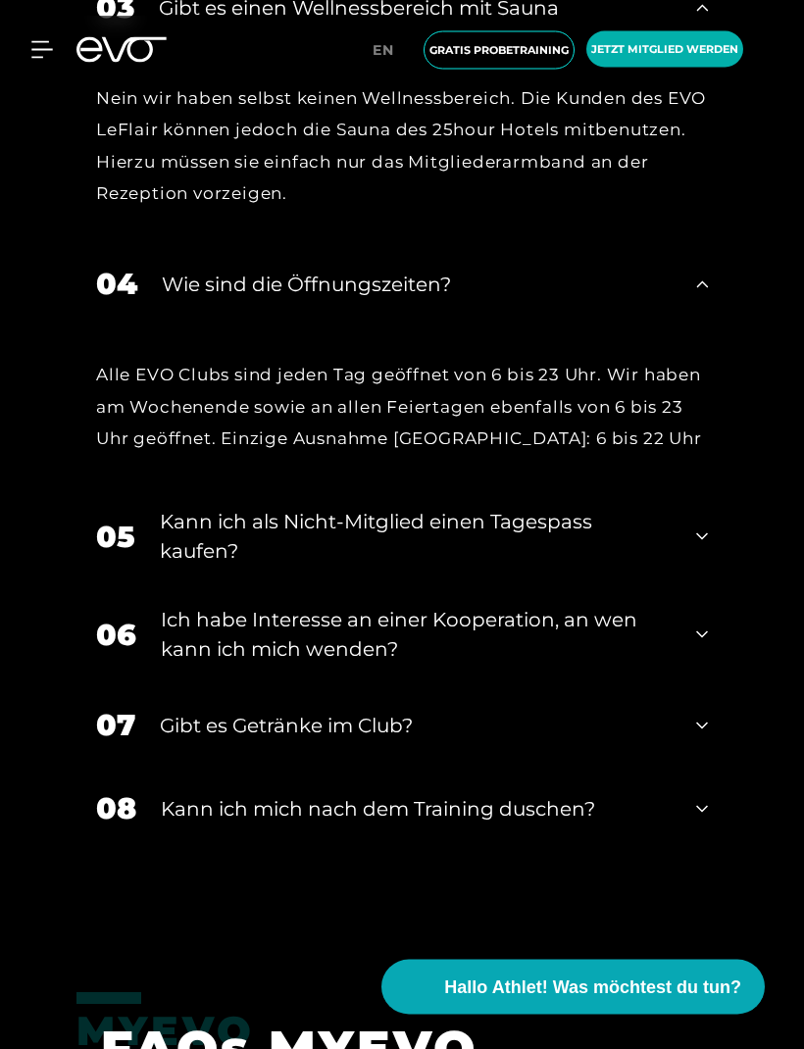
scroll to position [6771, 0]
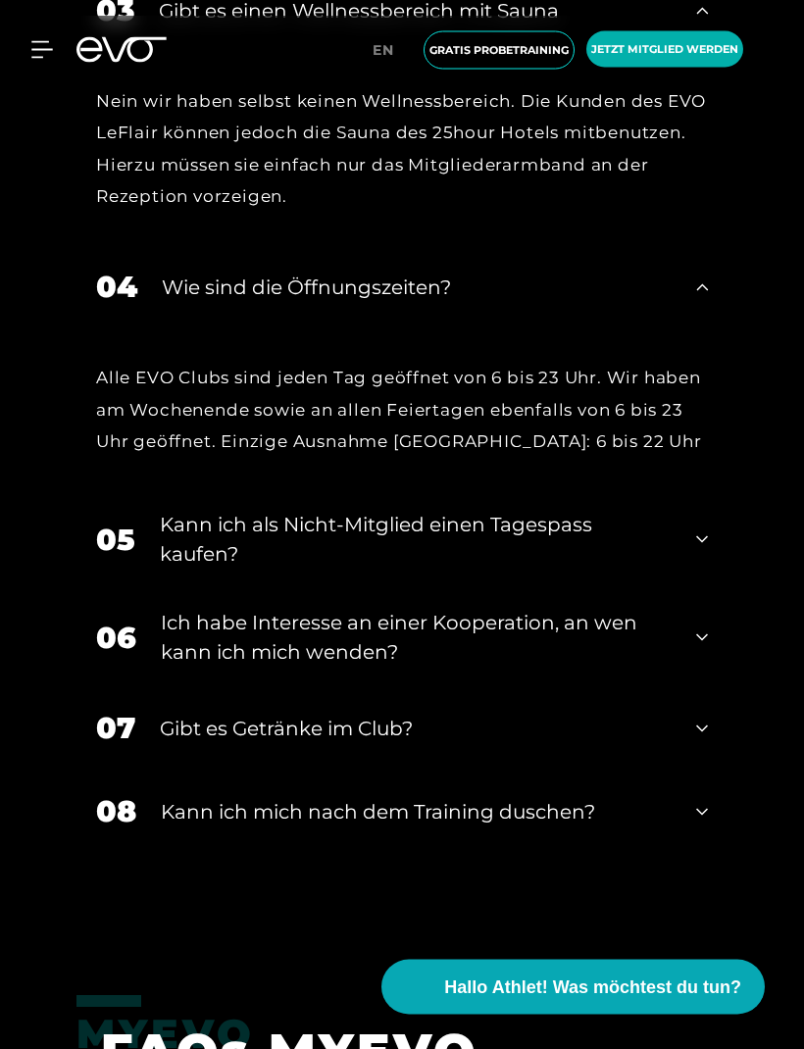
click at [710, 574] on div "05 Kann ich als Nicht-Mitglied einen Tagespass kaufen?" at bounding box center [401, 540] width 651 height 98
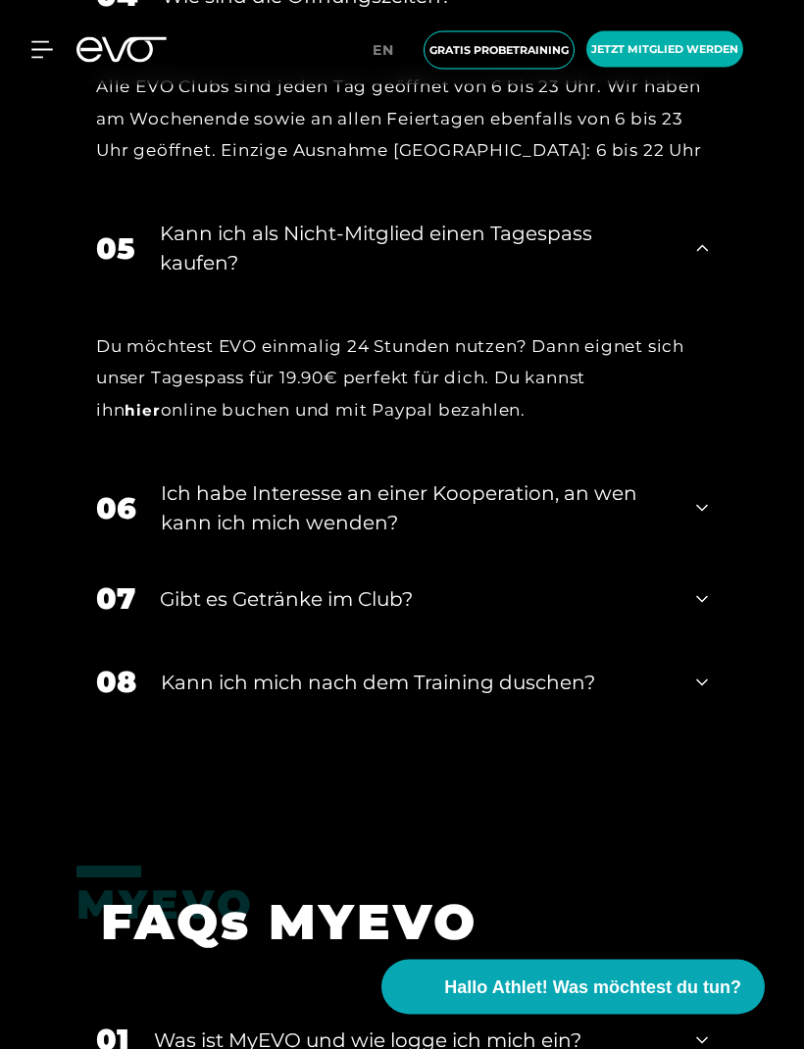
scroll to position [7064, 0]
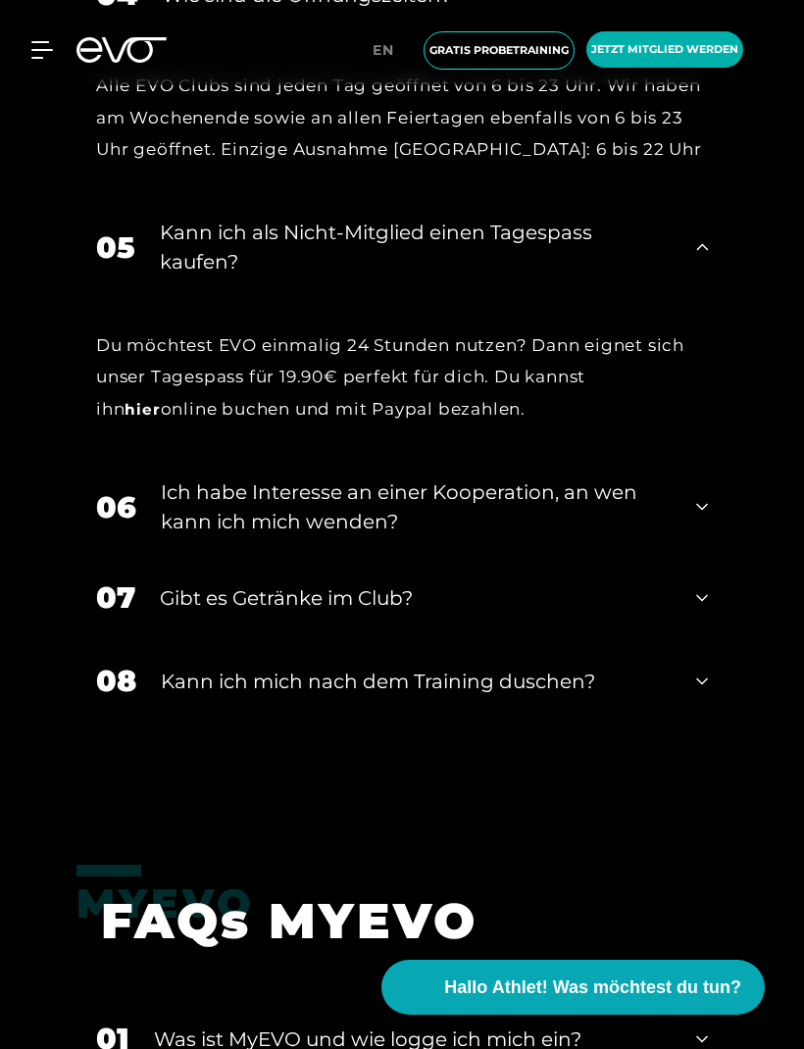
click at [711, 539] on div "06 Ich habe Interesse an einer Kooperation, an wen kann ich mich wenden?" at bounding box center [401, 507] width 651 height 98
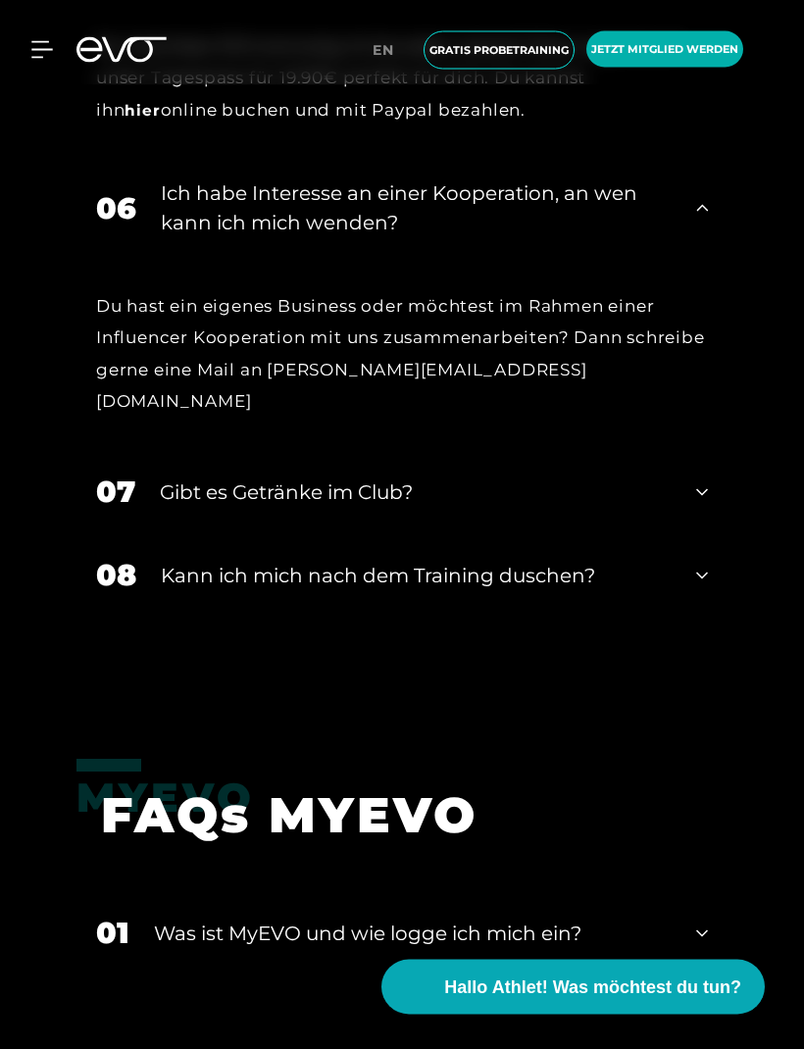
scroll to position [7363, 0]
click at [701, 497] on icon at bounding box center [702, 492] width 12 height 24
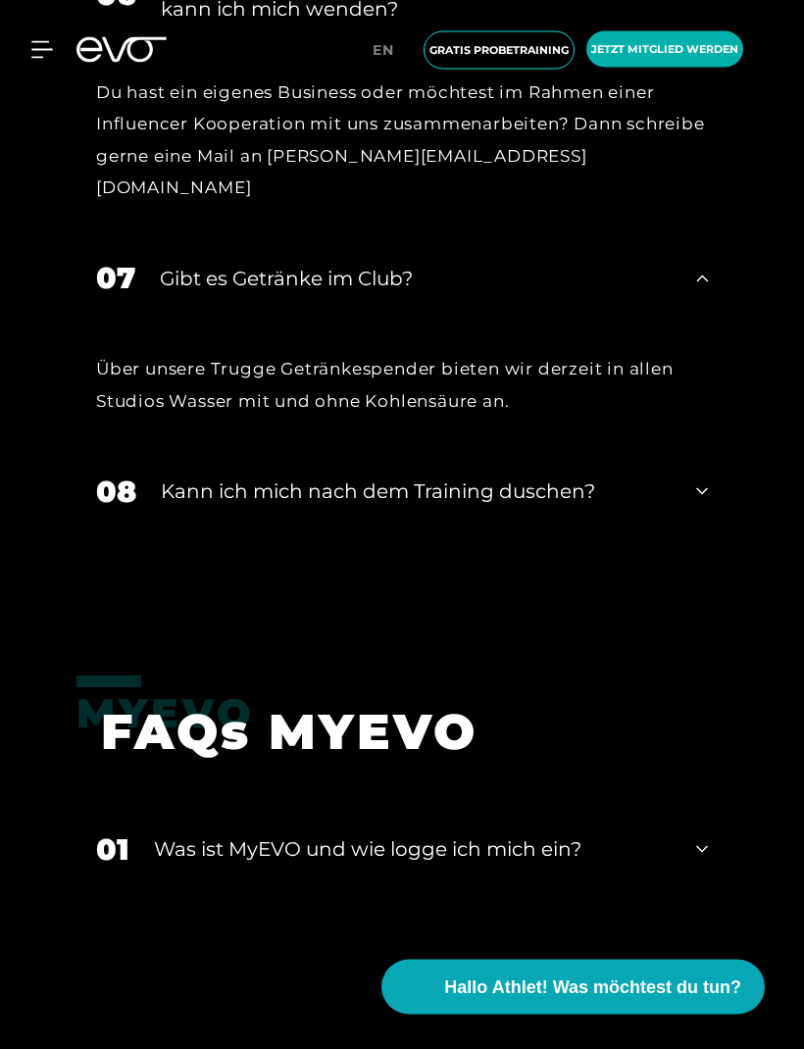
scroll to position [7577, 0]
click at [709, 495] on div "08 Kann ich mich nach dem Training duschen?" at bounding box center [401, 491] width 651 height 83
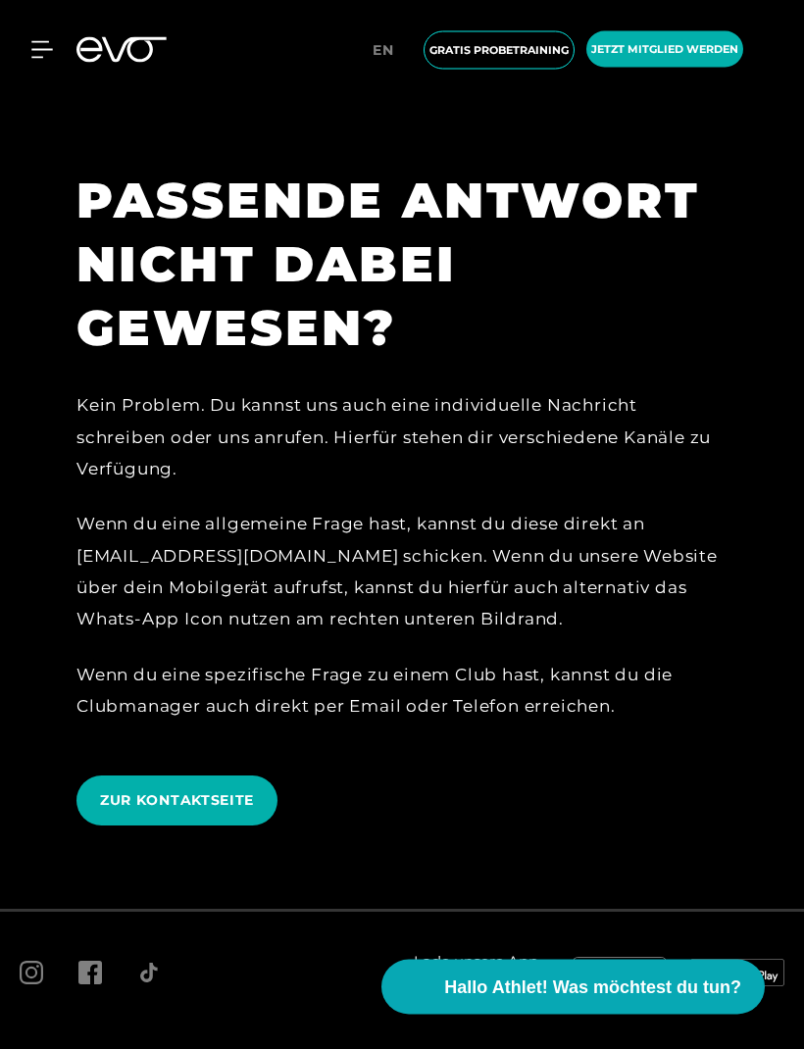
scroll to position [8615, 0]
click at [27, 967] on icon at bounding box center [32, 974] width 24 height 24
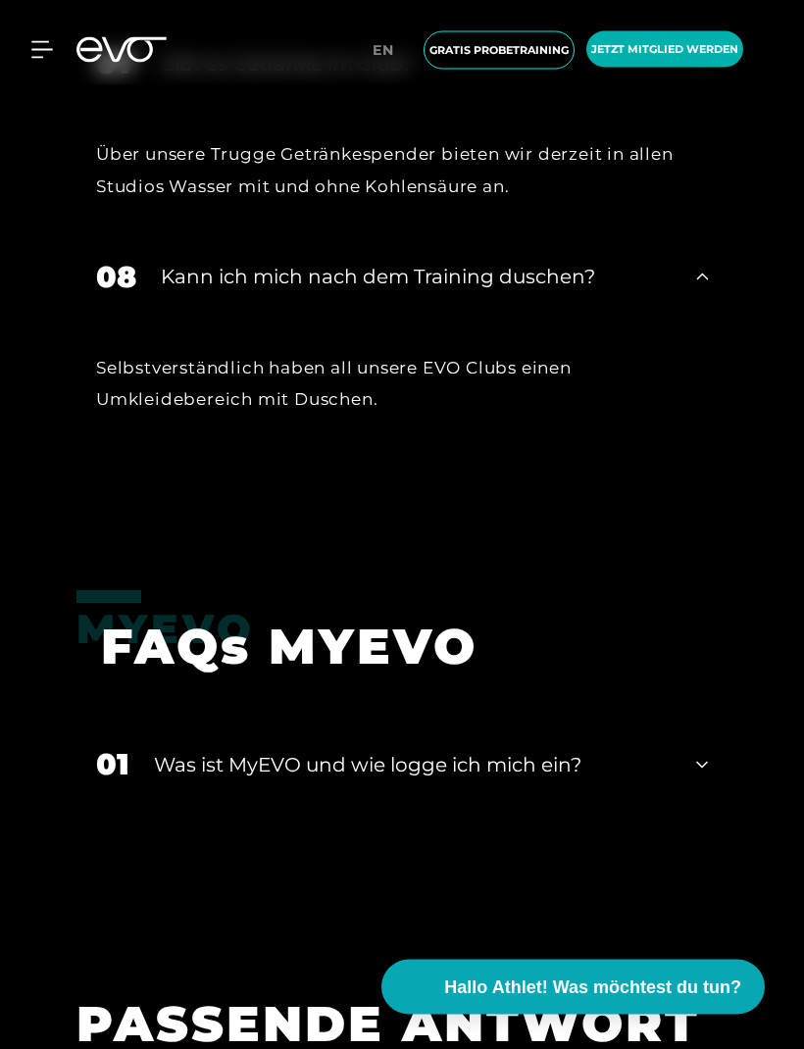
scroll to position [7783, 0]
